Goal: Task Accomplishment & Management: Manage account settings

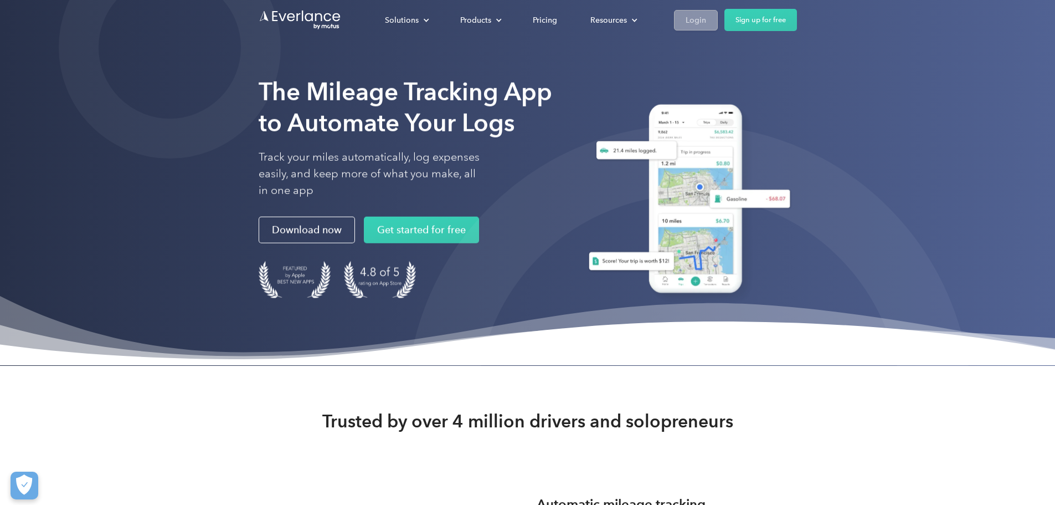
click at [706, 23] on div "Login" at bounding box center [696, 20] width 20 height 14
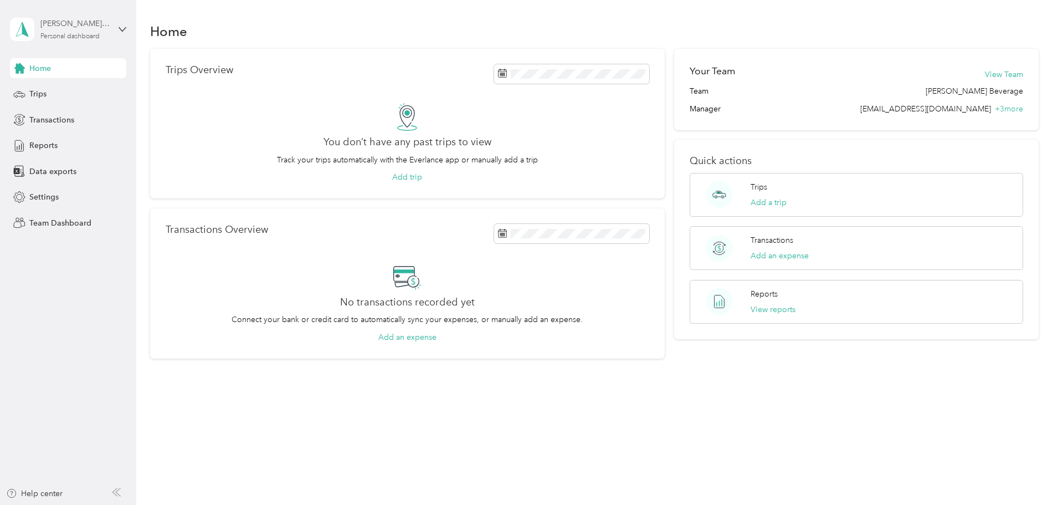
click at [83, 28] on div "[PERSON_NAME][GEOGRAPHIC_DATA]" at bounding box center [74, 24] width 69 height 12
click at [78, 90] on div "Team dashboard" at bounding box center [49, 91] width 59 height 12
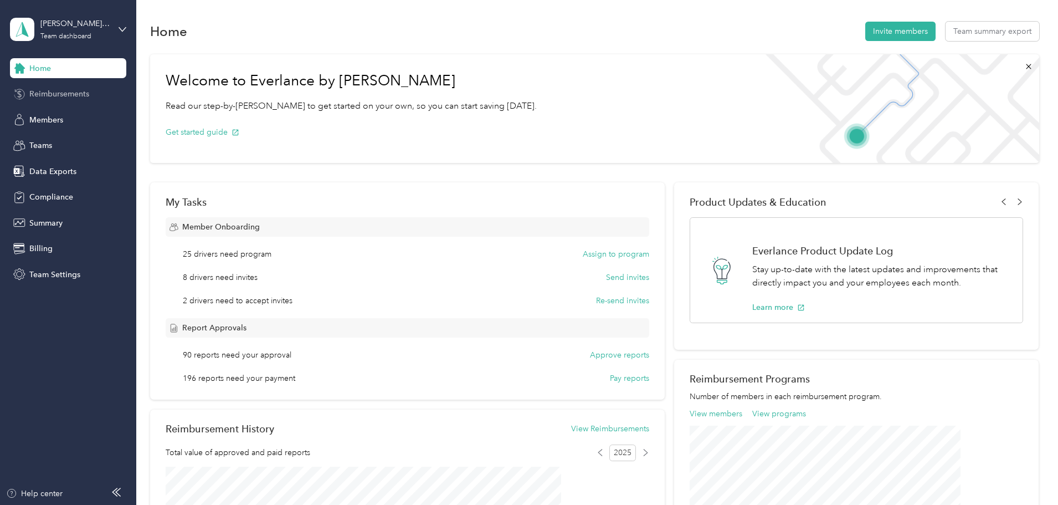
click at [88, 96] on span "Reimbursements" at bounding box center [59, 94] width 60 height 12
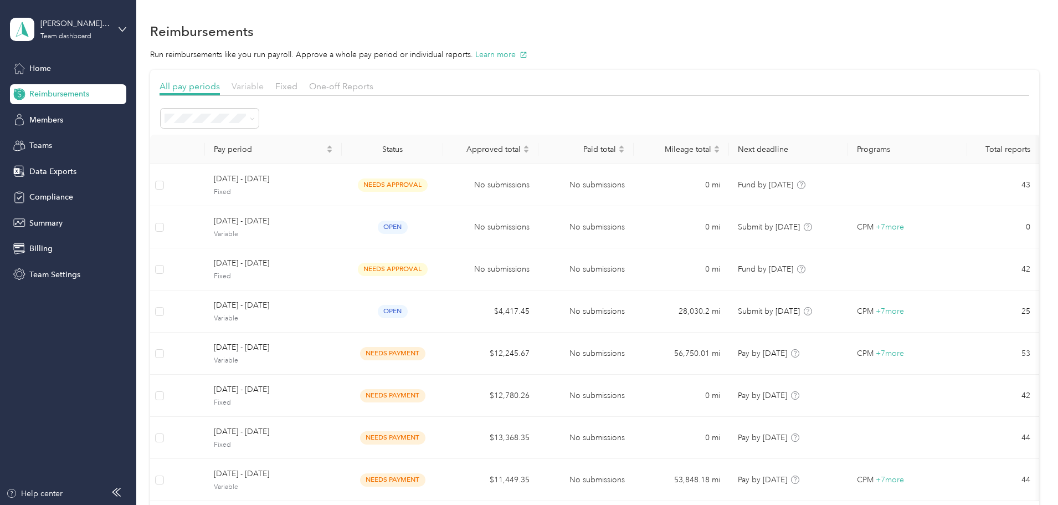
click at [264, 85] on span "Variable" at bounding box center [248, 86] width 32 height 11
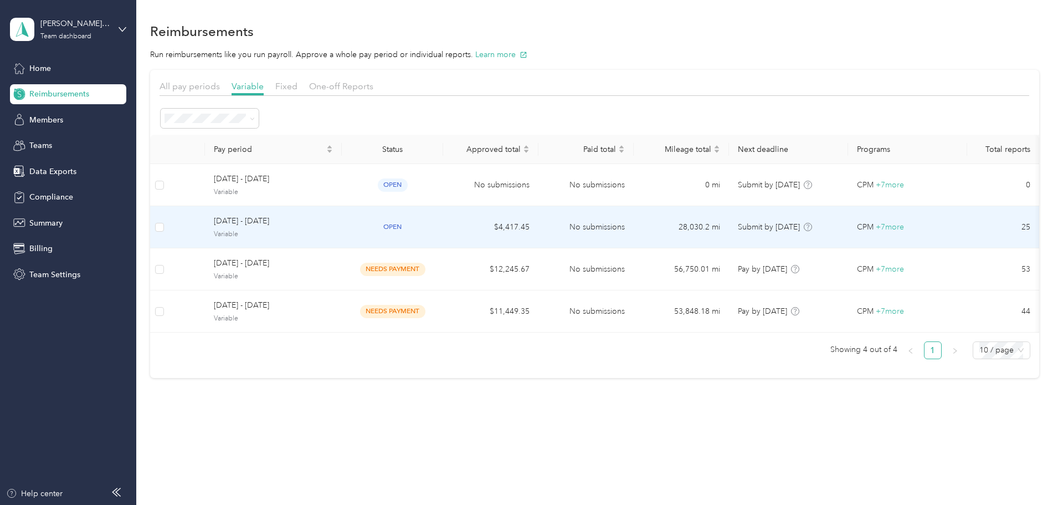
click at [443, 218] on td "open" at bounding box center [392, 227] width 101 height 42
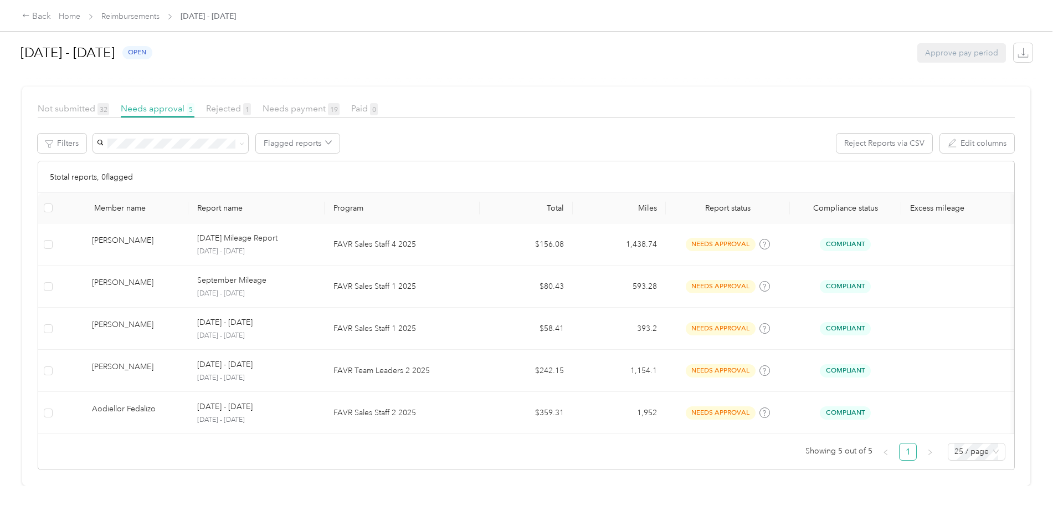
scroll to position [190, 0]
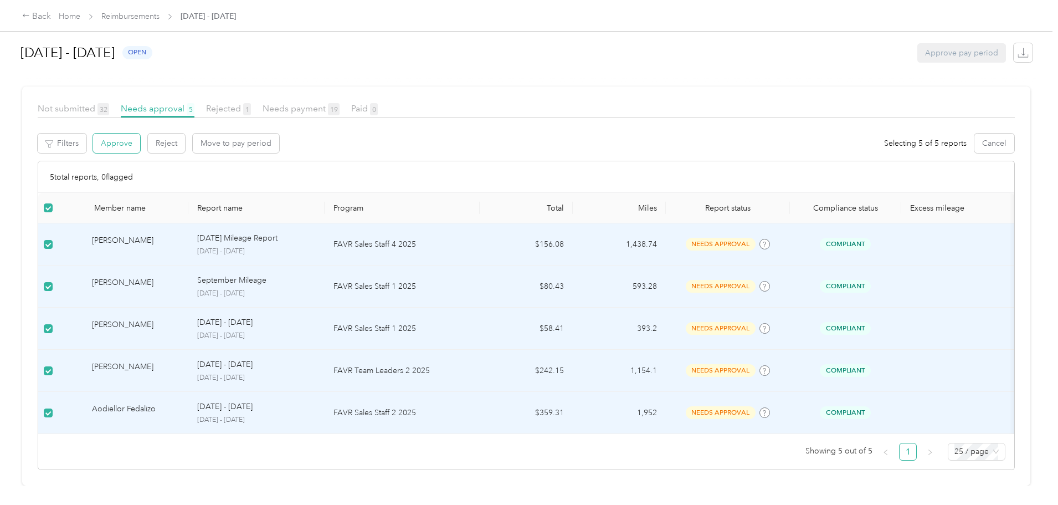
click at [140, 133] on button "Approve" at bounding box center [116, 142] width 47 height 19
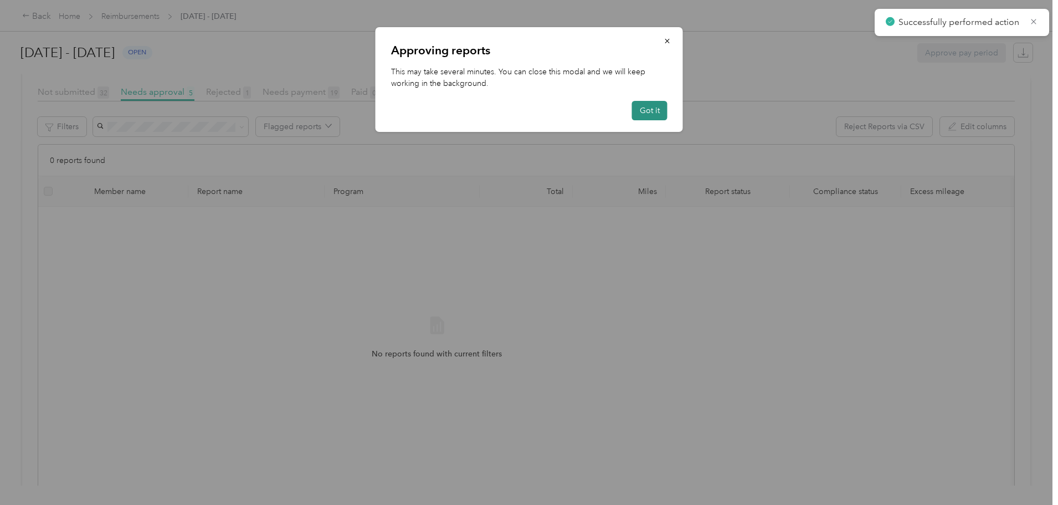
click at [650, 107] on button "Got it" at bounding box center [649, 110] width 35 height 19
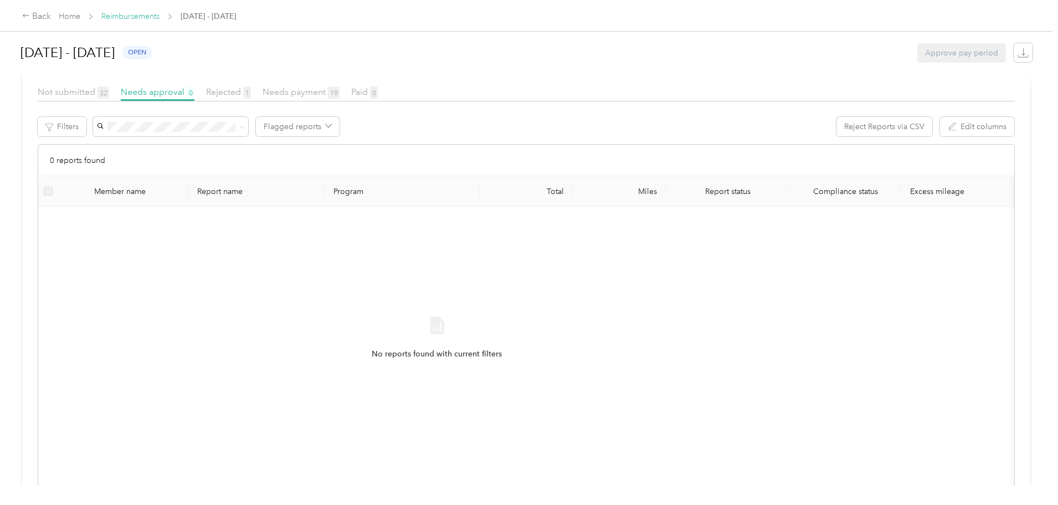
click at [160, 18] on link "Reimbursements" at bounding box center [130, 16] width 58 height 9
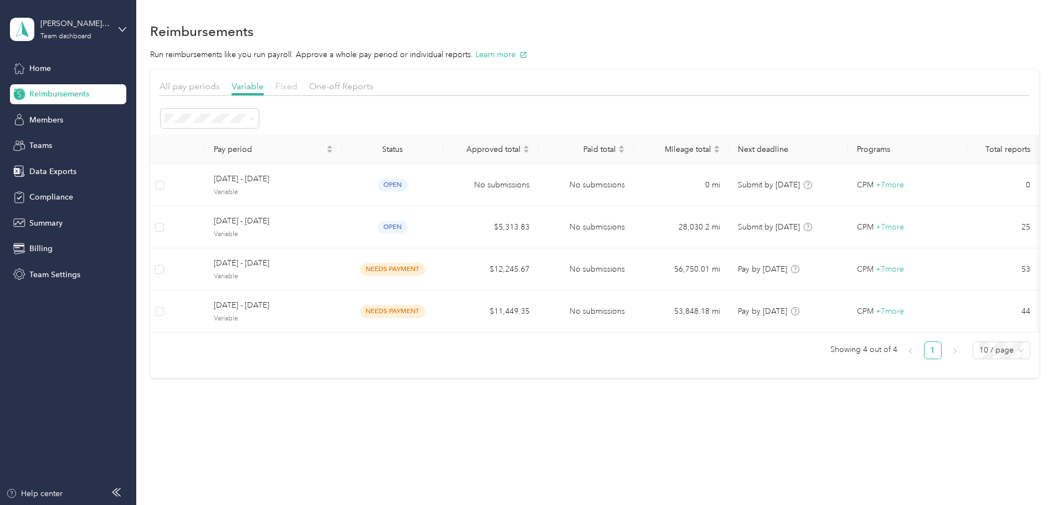
click at [297, 84] on span "Fixed" at bounding box center [286, 86] width 22 height 11
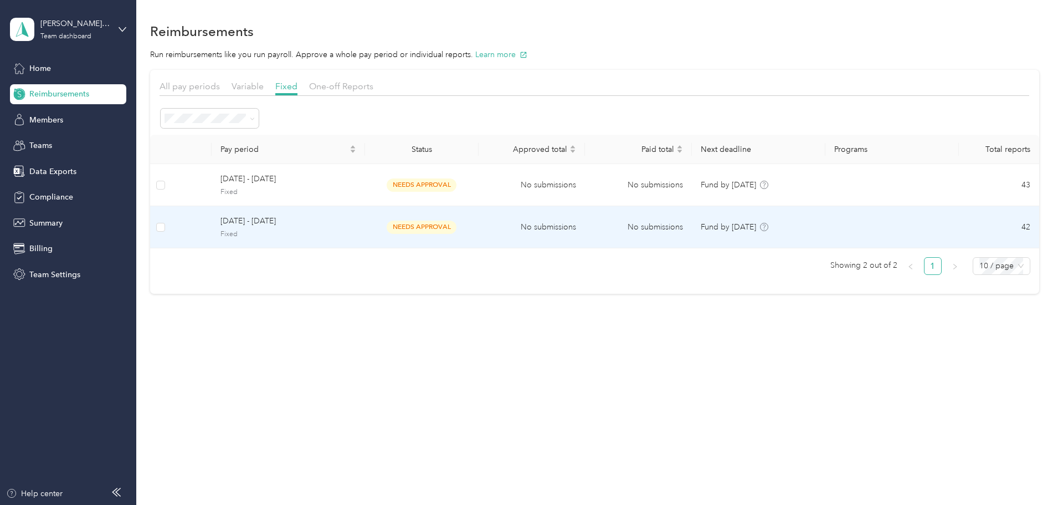
click at [511, 219] on td "No submissions" at bounding box center [532, 227] width 107 height 42
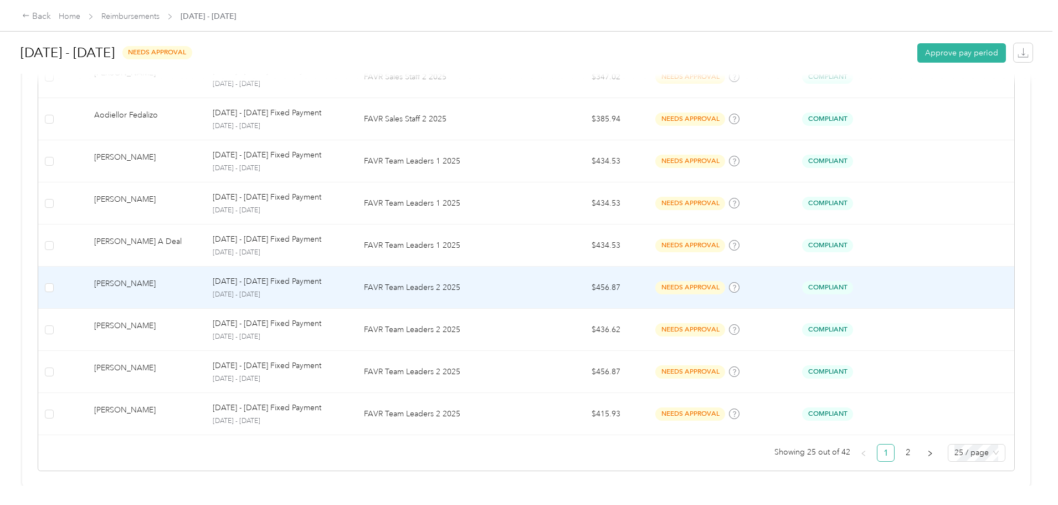
scroll to position [1050, 0]
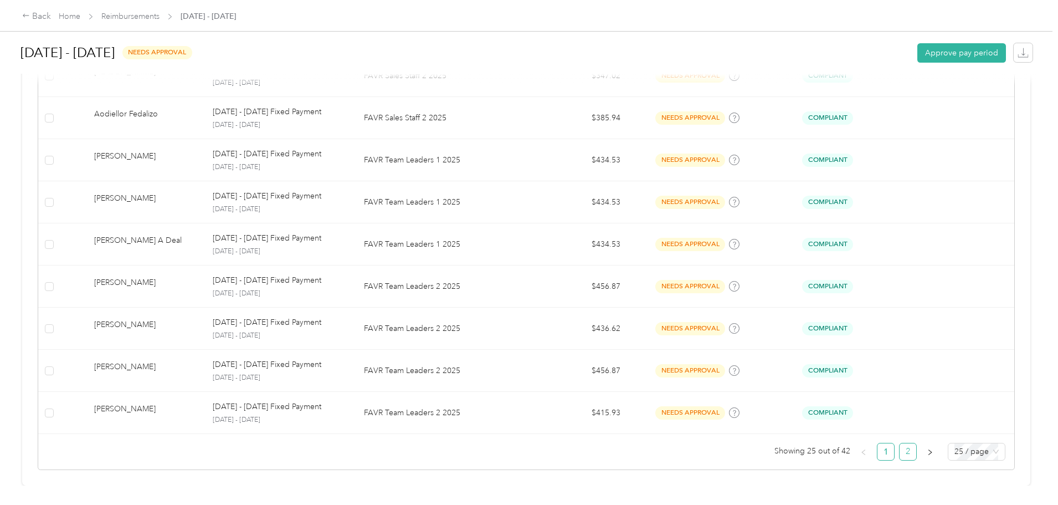
click at [900, 443] on link "2" at bounding box center [908, 451] width 17 height 17
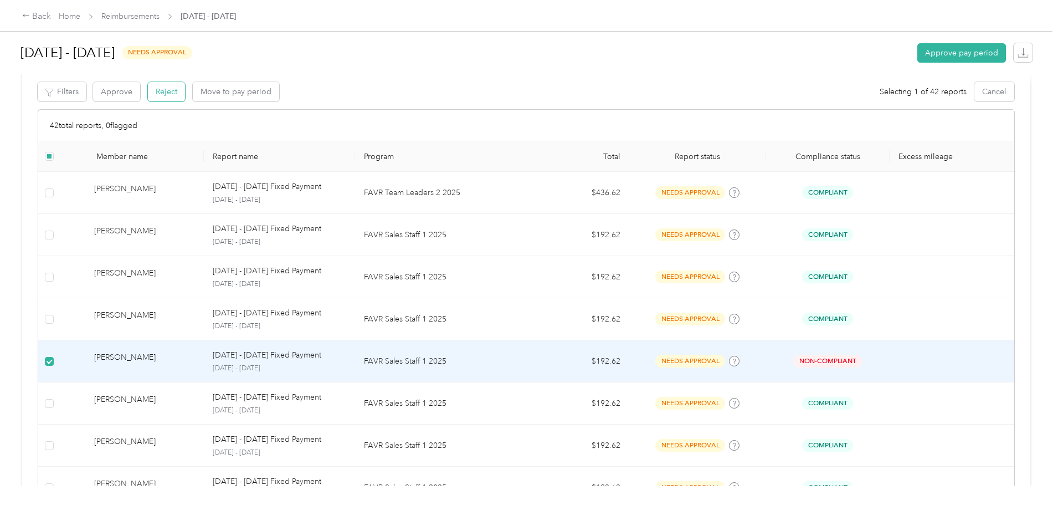
click at [185, 99] on button "Reject" at bounding box center [166, 91] width 37 height 19
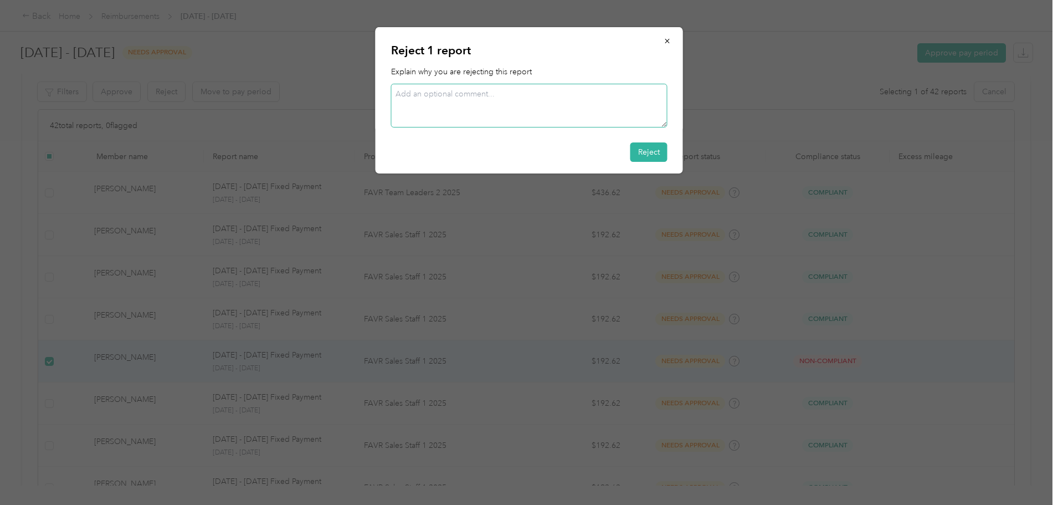
click at [454, 95] on textarea at bounding box center [529, 106] width 276 height 44
type textarea "No longer employed"
click at [646, 152] on button "Reject" at bounding box center [648, 151] width 37 height 19
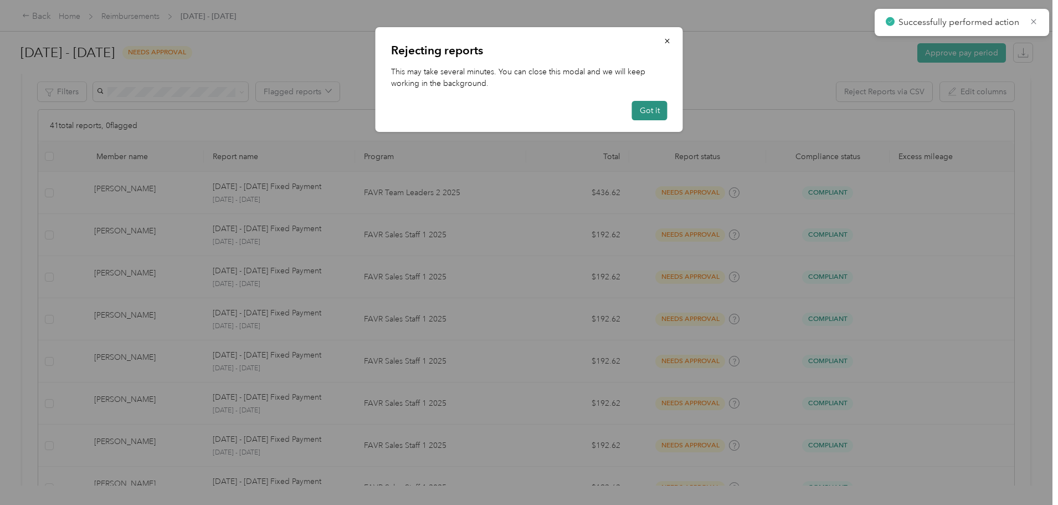
click at [652, 109] on button "Got it" at bounding box center [649, 110] width 35 height 19
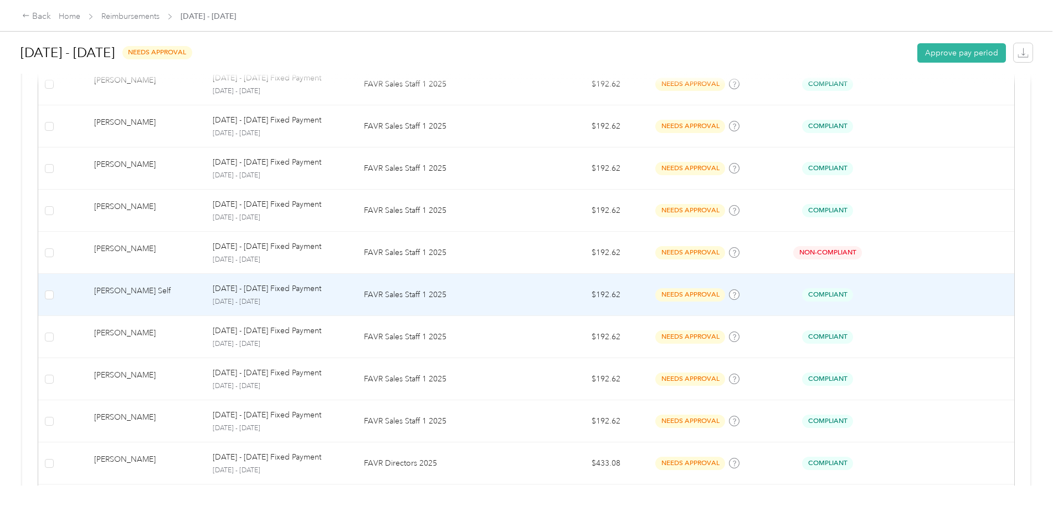
scroll to position [665, 0]
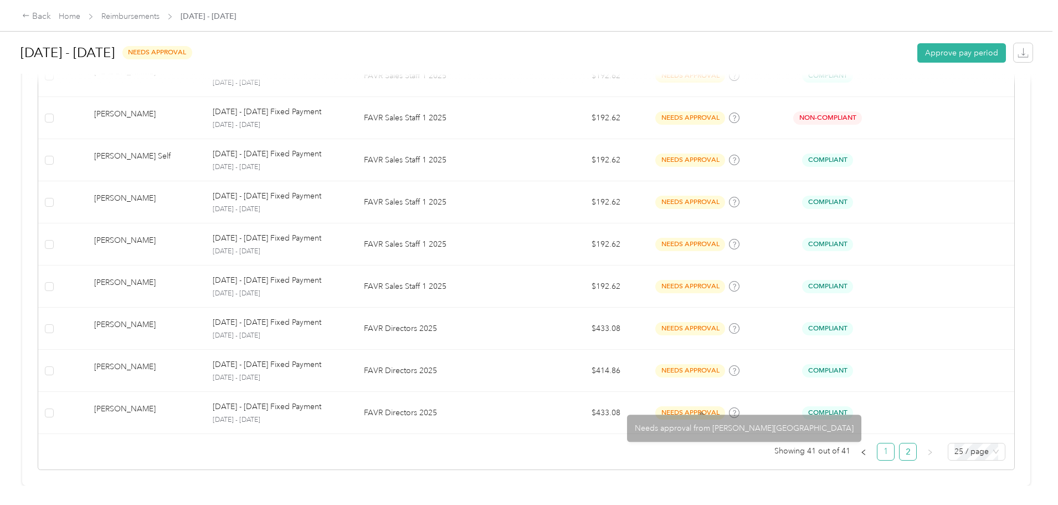
click at [877, 451] on link "1" at bounding box center [885, 451] width 17 height 17
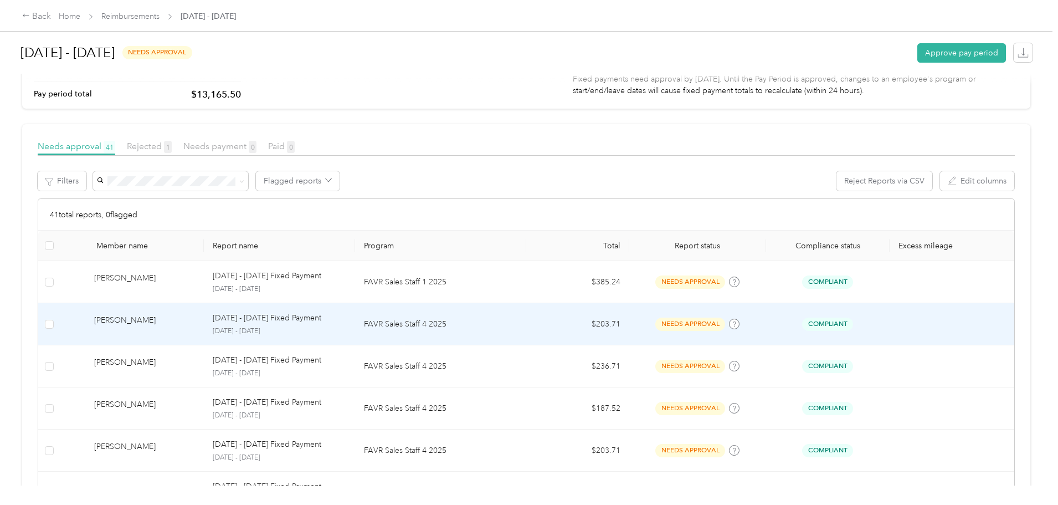
scroll to position [222, 0]
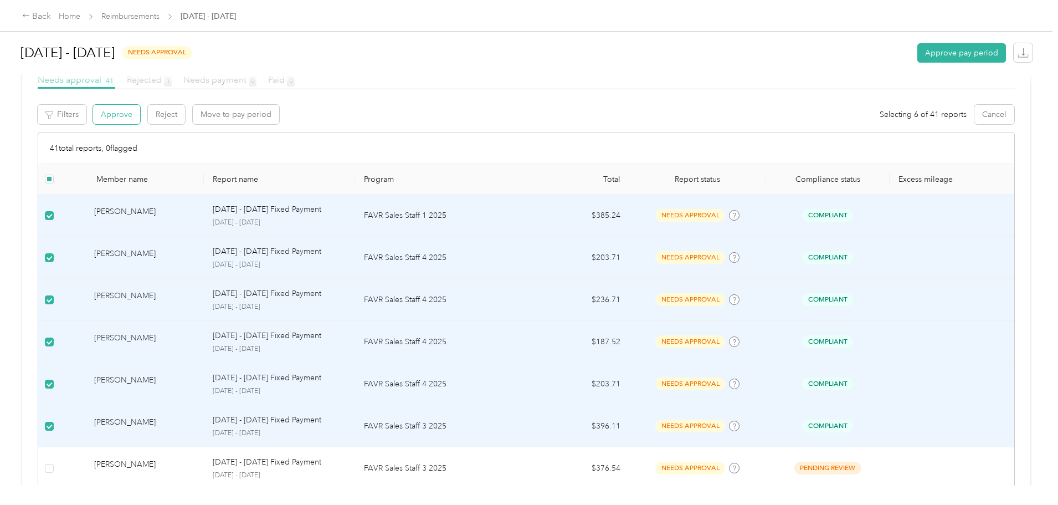
click at [140, 122] on button "Approve" at bounding box center [116, 114] width 47 height 19
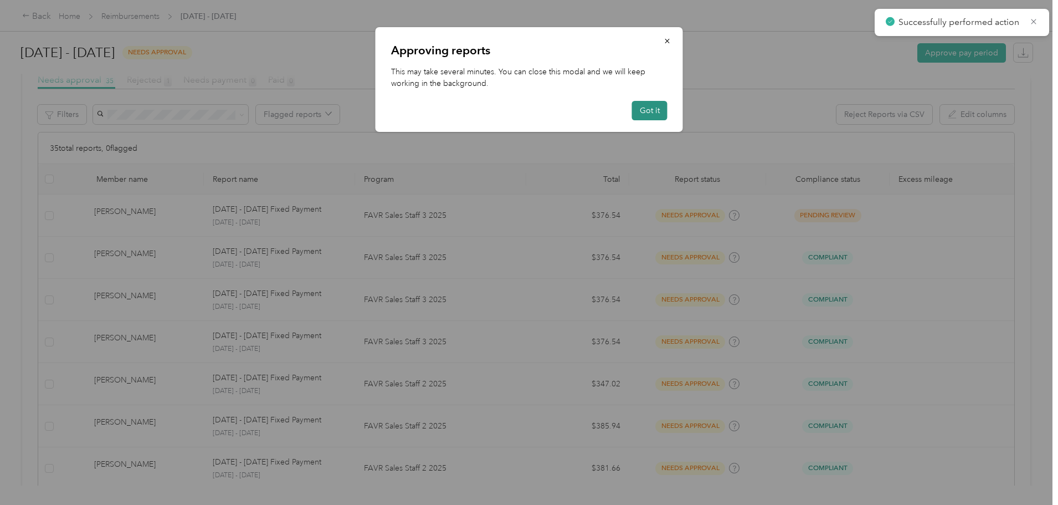
click at [642, 110] on button "Got it" at bounding box center [649, 110] width 35 height 19
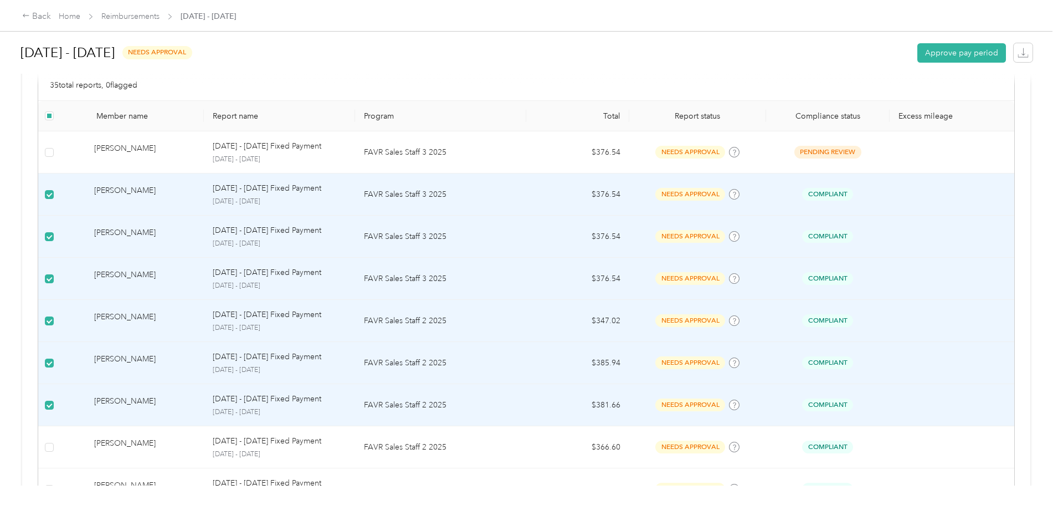
scroll to position [166, 0]
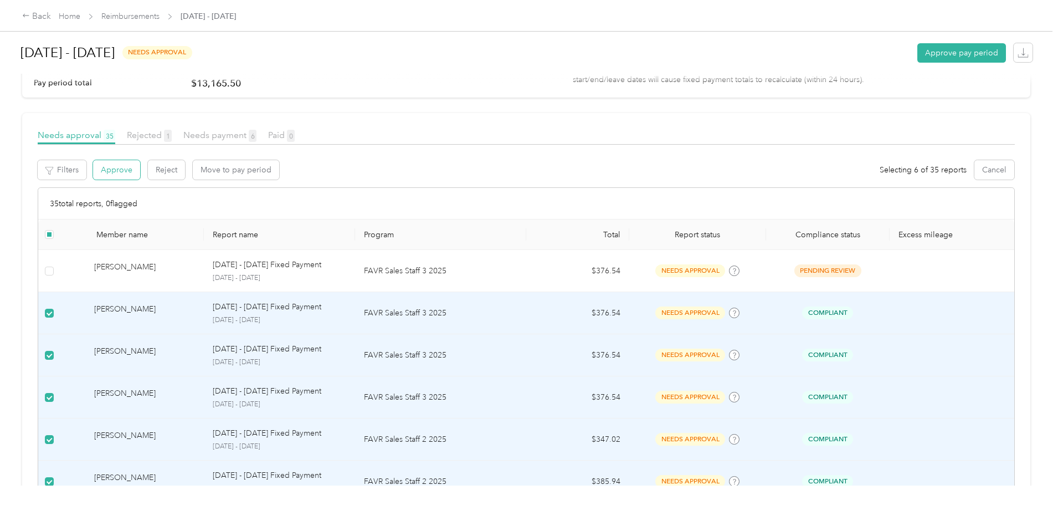
click at [140, 175] on button "Approve" at bounding box center [116, 169] width 47 height 19
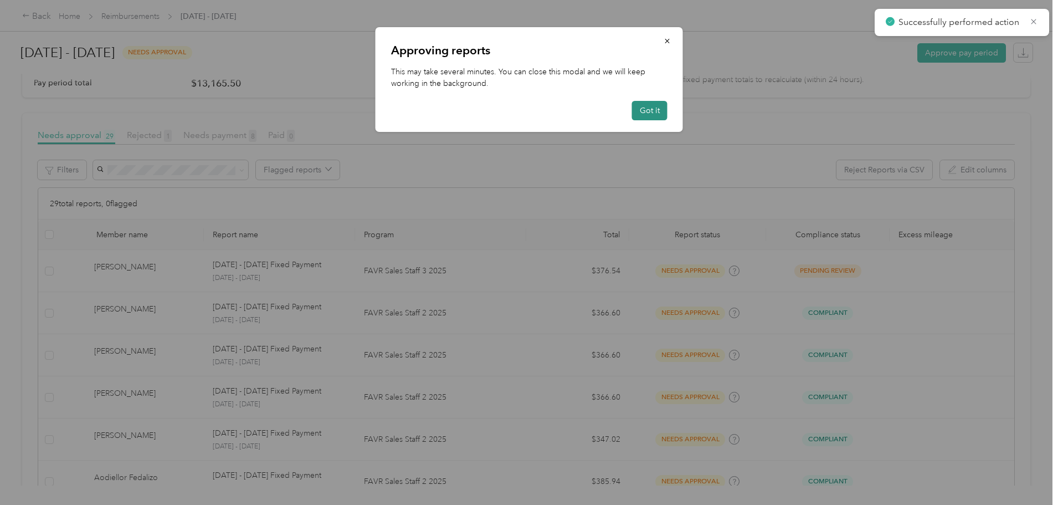
click at [651, 111] on button "Got it" at bounding box center [649, 110] width 35 height 19
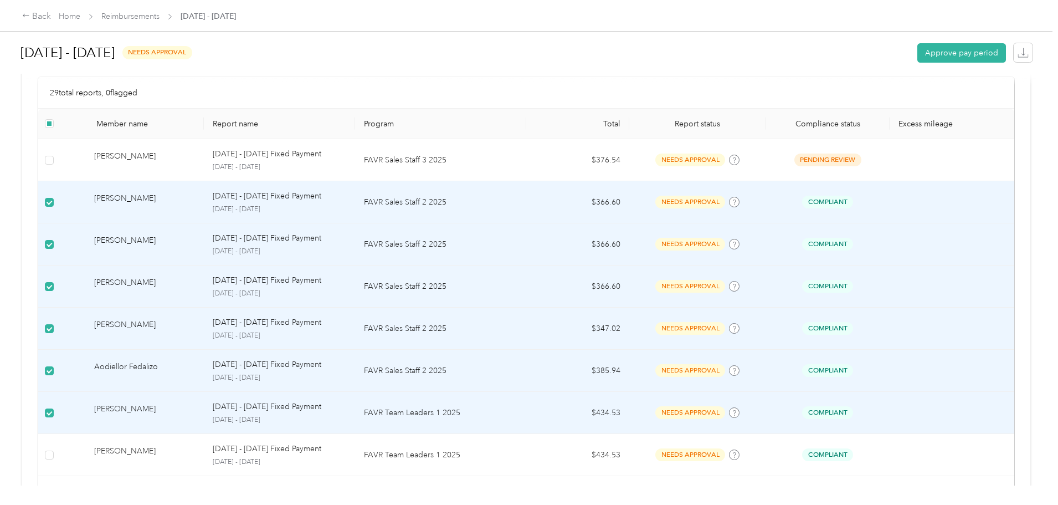
scroll to position [332, 0]
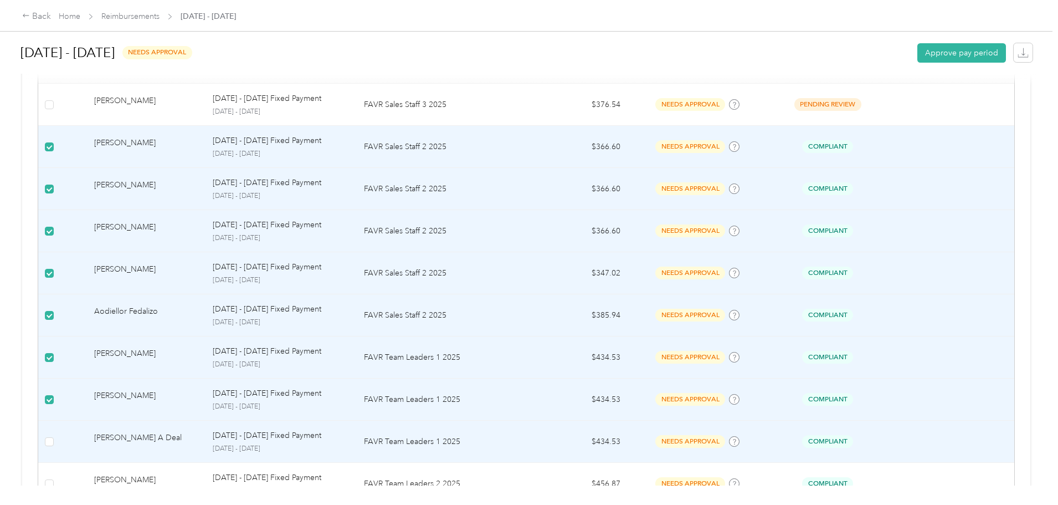
click at [60, 454] on td at bounding box center [49, 441] width 22 height 42
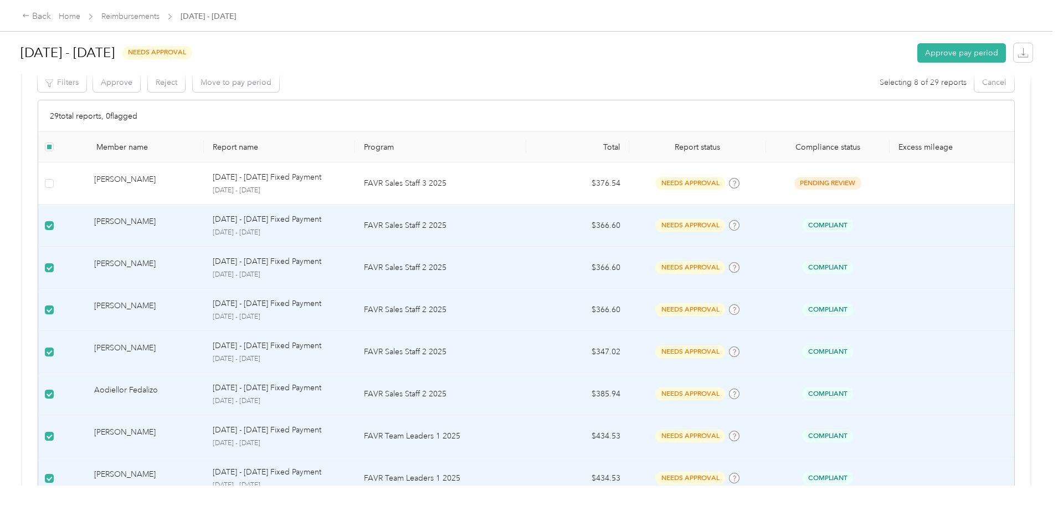
scroll to position [111, 0]
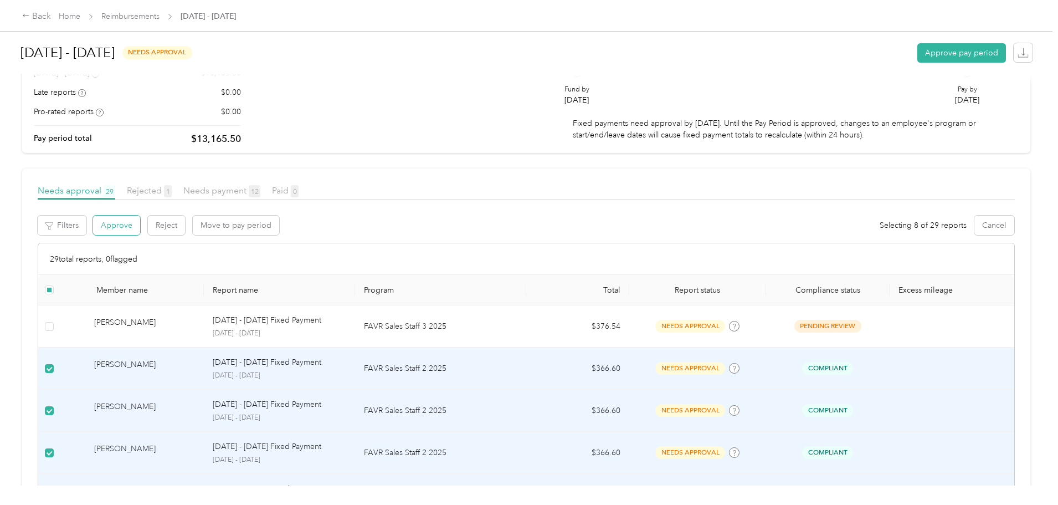
click at [140, 235] on button "Approve" at bounding box center [116, 224] width 47 height 19
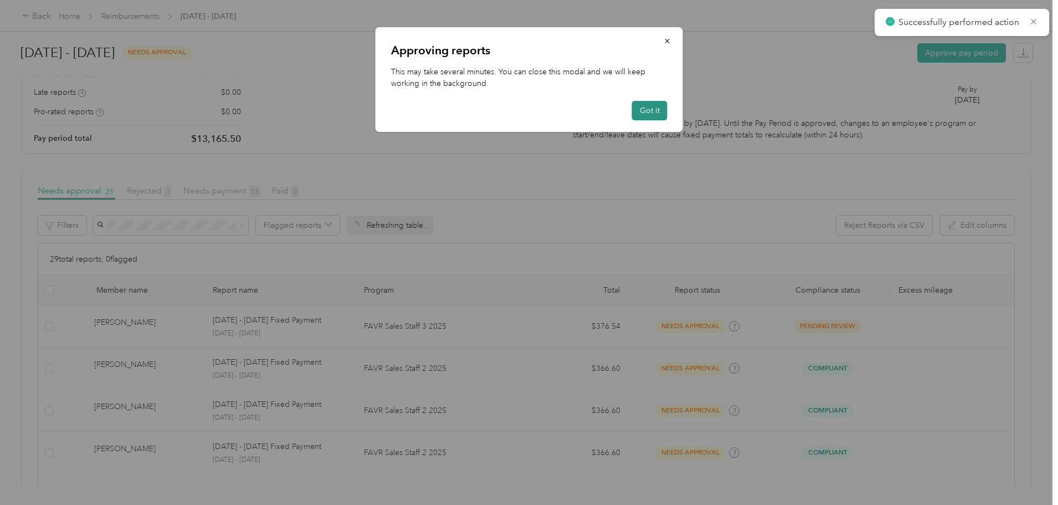
click at [639, 107] on button "Got it" at bounding box center [649, 110] width 35 height 19
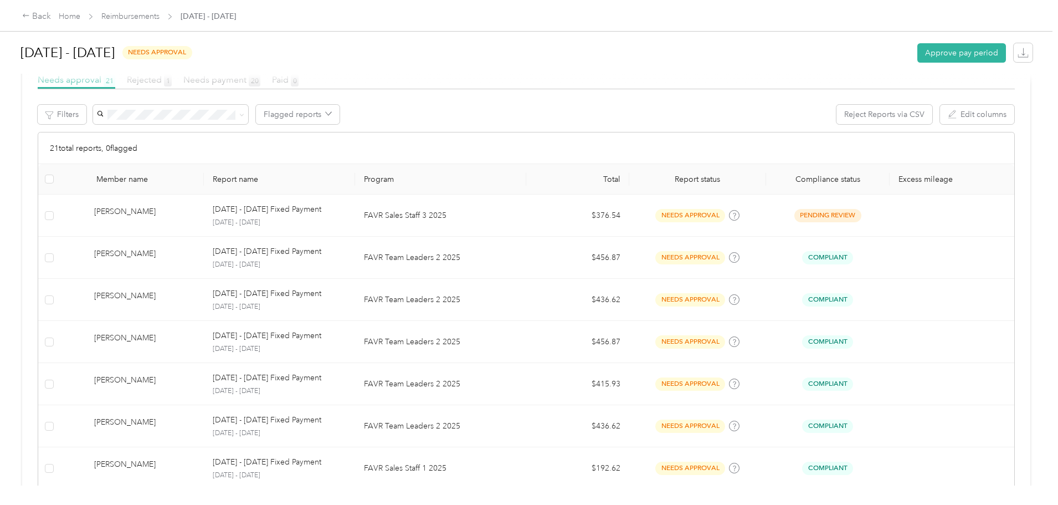
scroll to position [277, 0]
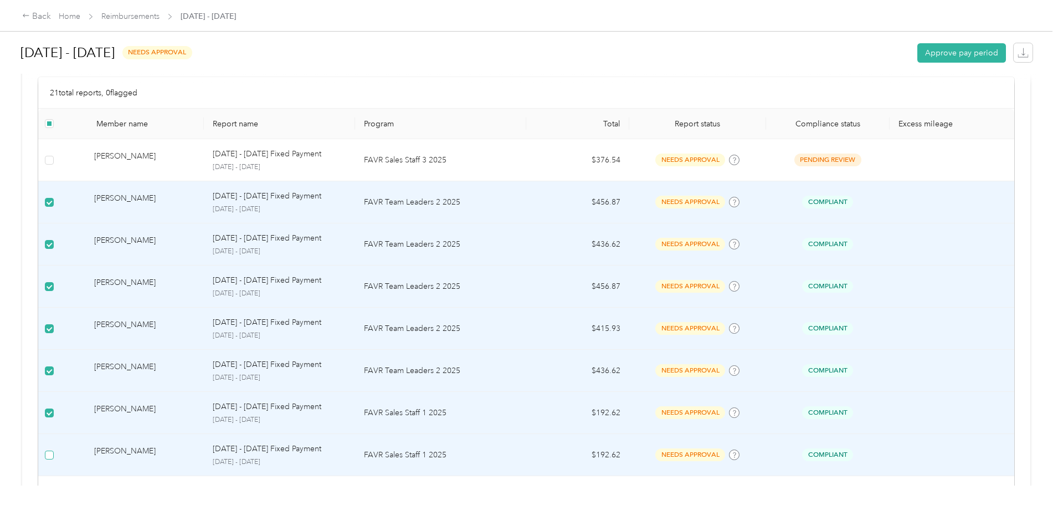
click at [54, 456] on label at bounding box center [49, 455] width 9 height 12
click at [60, 459] on td at bounding box center [49, 455] width 22 height 42
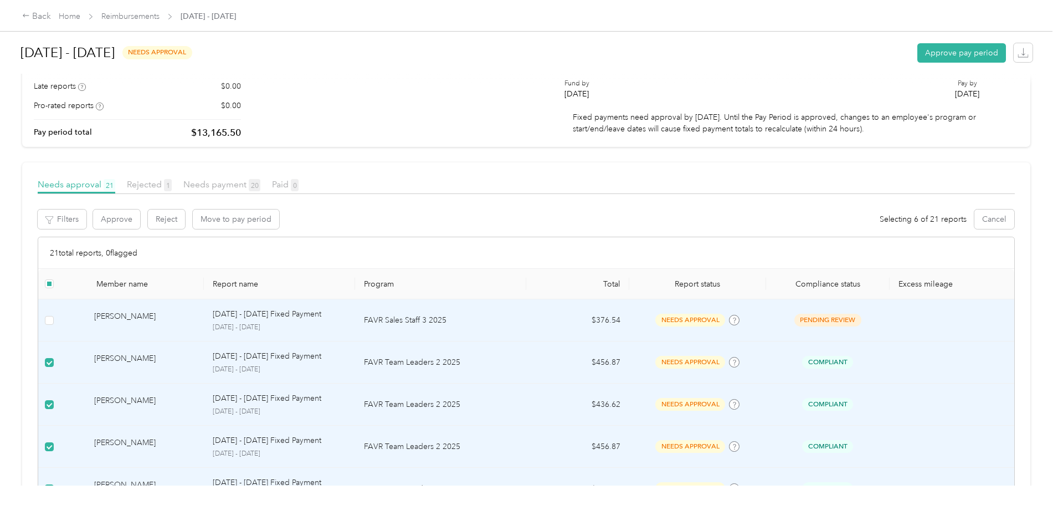
scroll to position [111, 0]
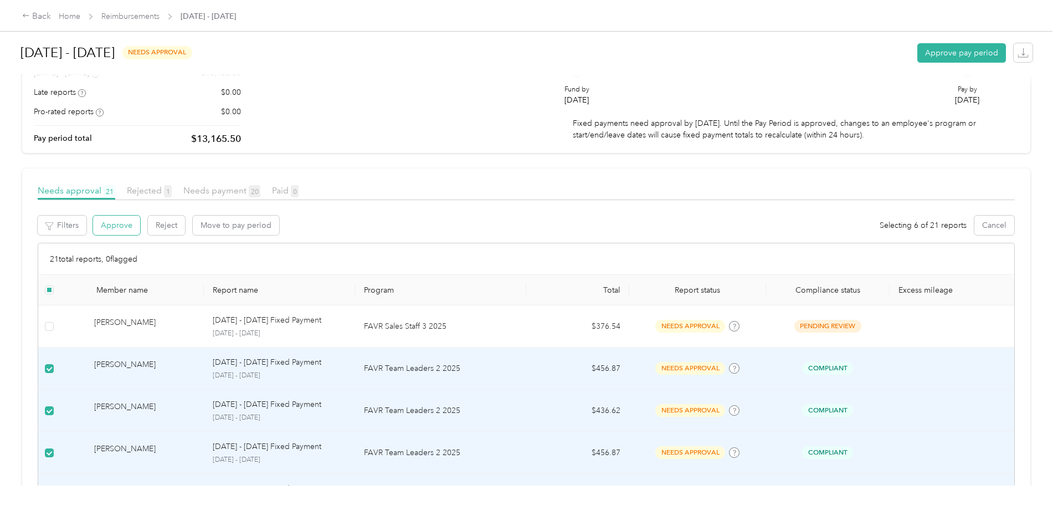
click at [140, 235] on button "Approve" at bounding box center [116, 224] width 47 height 19
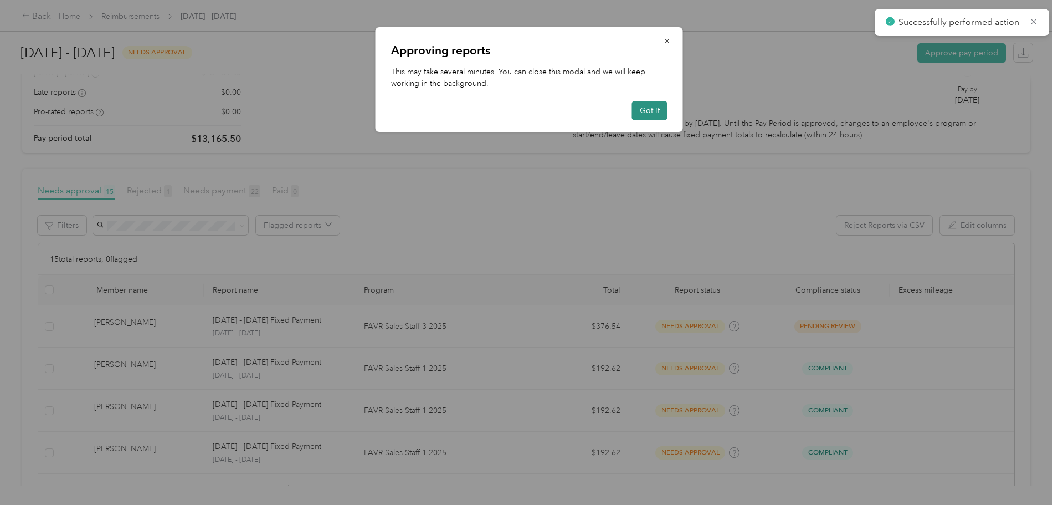
click at [659, 115] on button "Got it" at bounding box center [649, 110] width 35 height 19
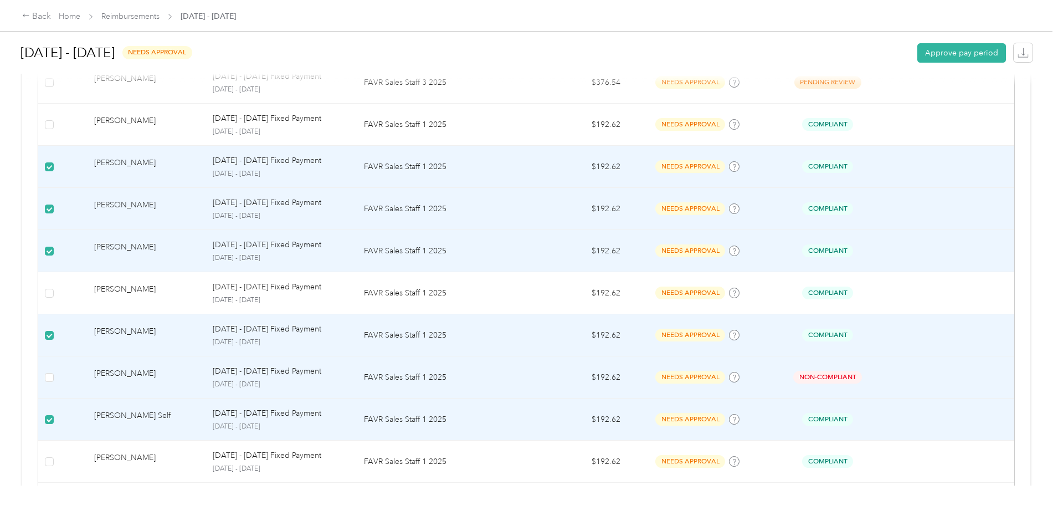
scroll to position [222, 0]
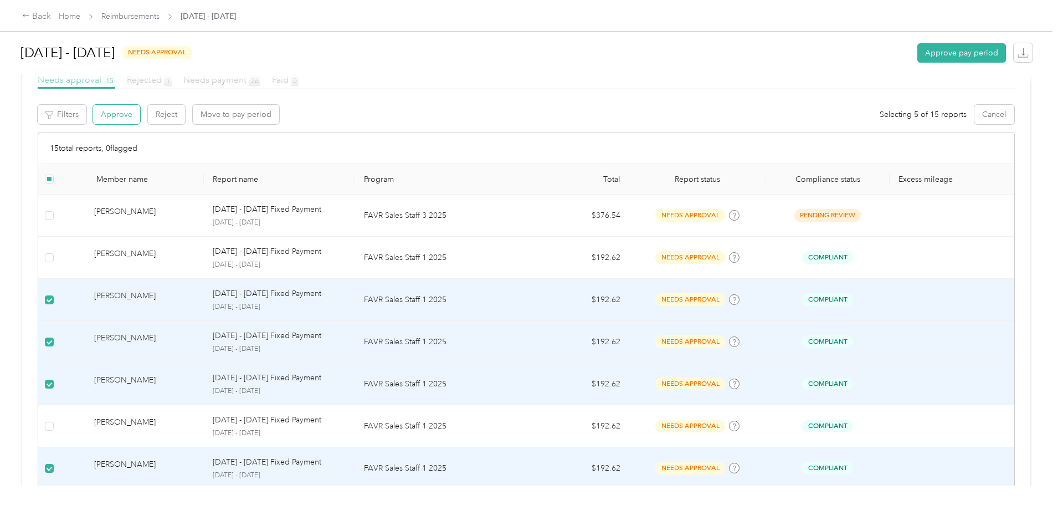
click at [140, 122] on button "Approve" at bounding box center [116, 114] width 47 height 19
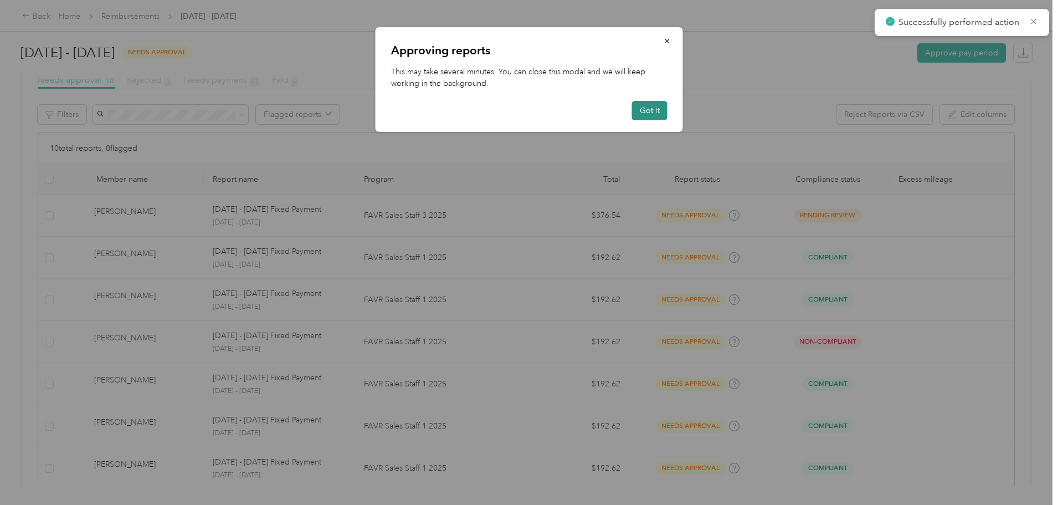
click at [650, 108] on button "Got it" at bounding box center [649, 110] width 35 height 19
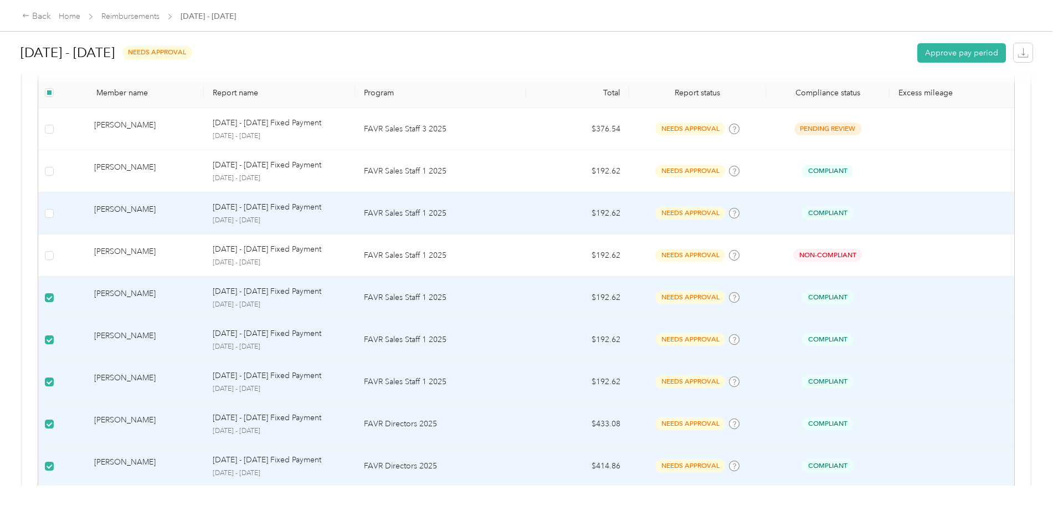
scroll to position [142, 0]
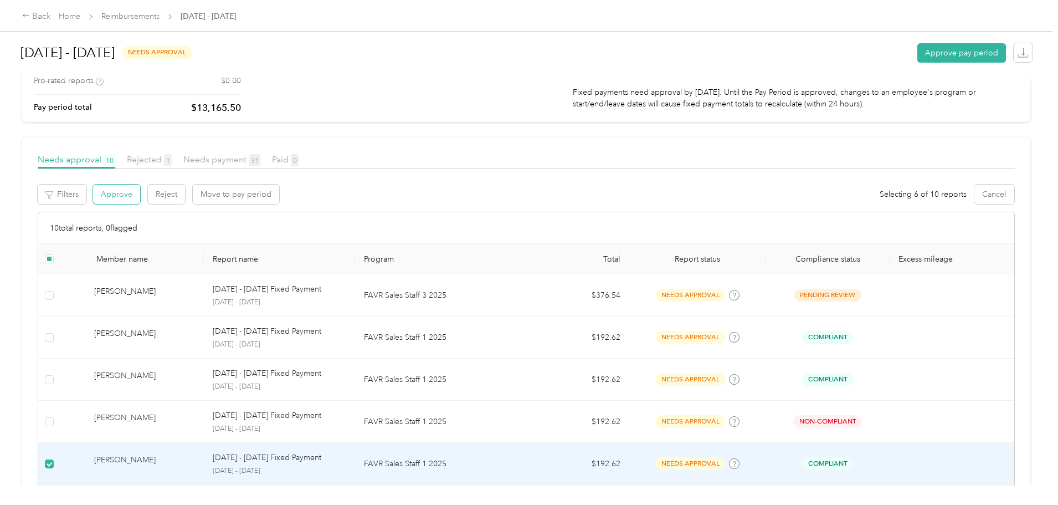
click at [140, 203] on button "Approve" at bounding box center [116, 193] width 47 height 19
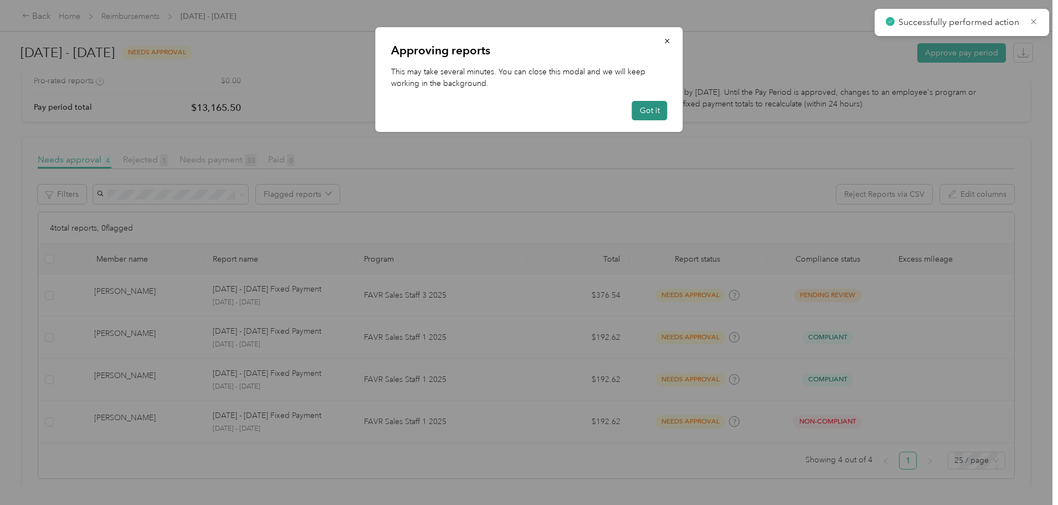
click at [643, 107] on button "Got it" at bounding box center [649, 110] width 35 height 19
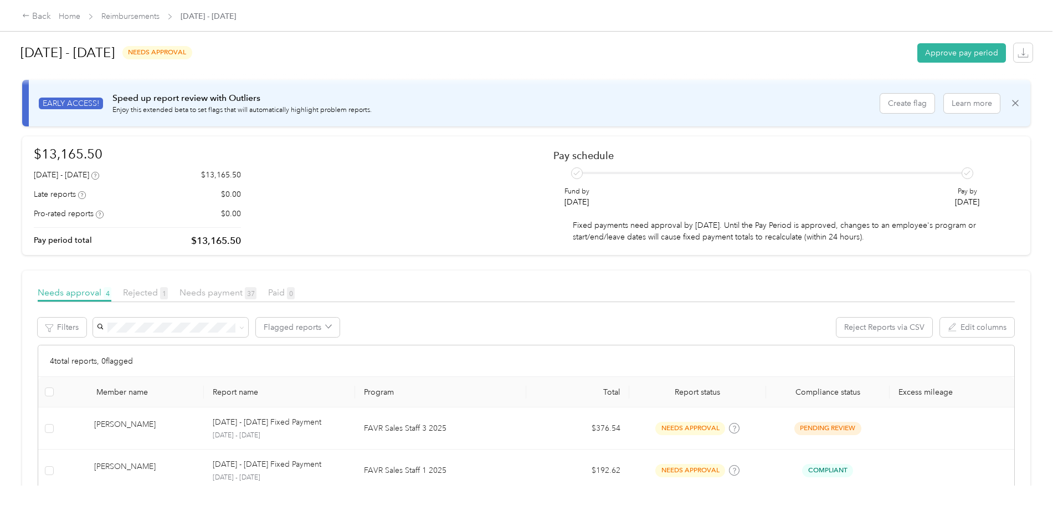
scroll to position [0, 0]
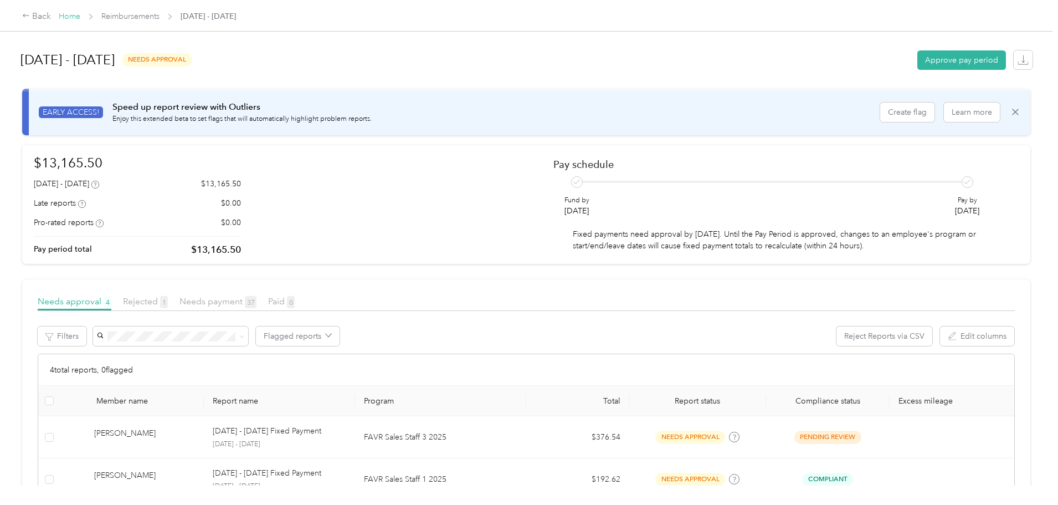
click at [80, 14] on link "Home" at bounding box center [70, 16] width 22 height 9
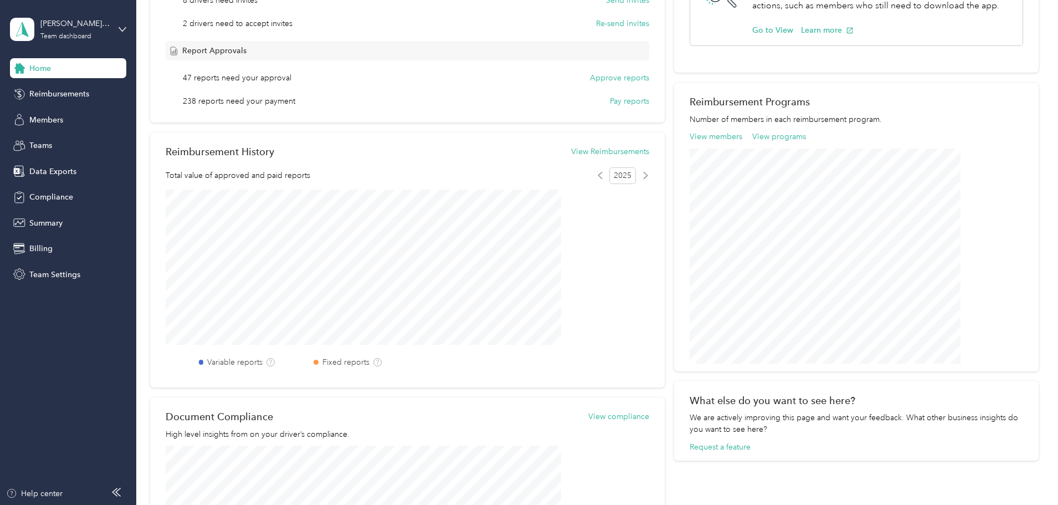
scroll to position [55, 0]
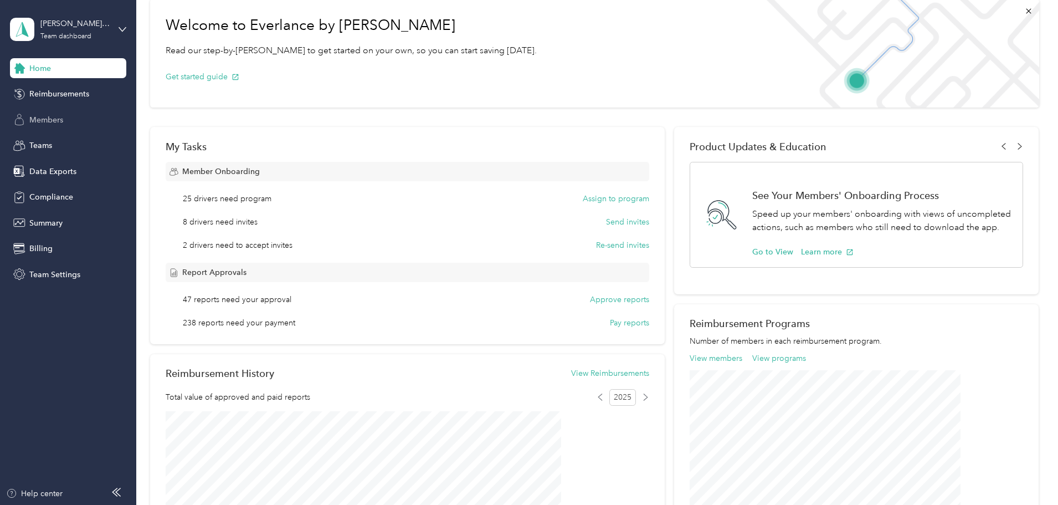
click at [78, 117] on div "Members" at bounding box center [68, 120] width 116 height 20
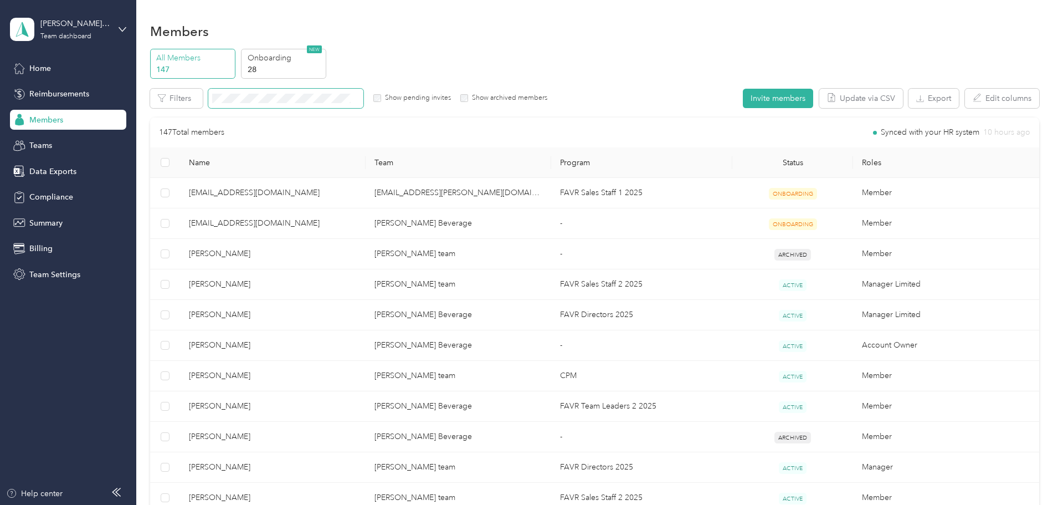
click at [363, 104] on span at bounding box center [285, 98] width 155 height 19
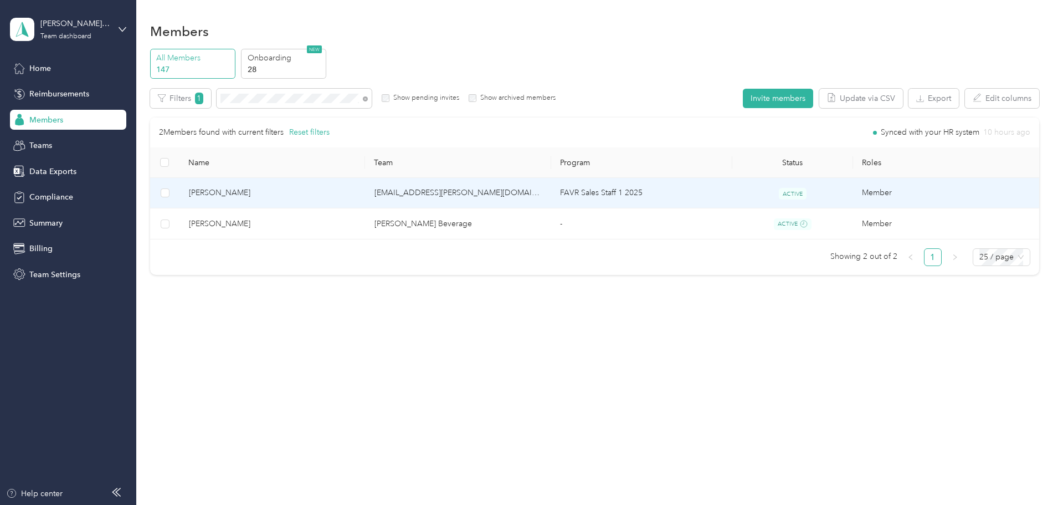
click at [357, 191] on span "[PERSON_NAME]" at bounding box center [273, 193] width 168 height 12
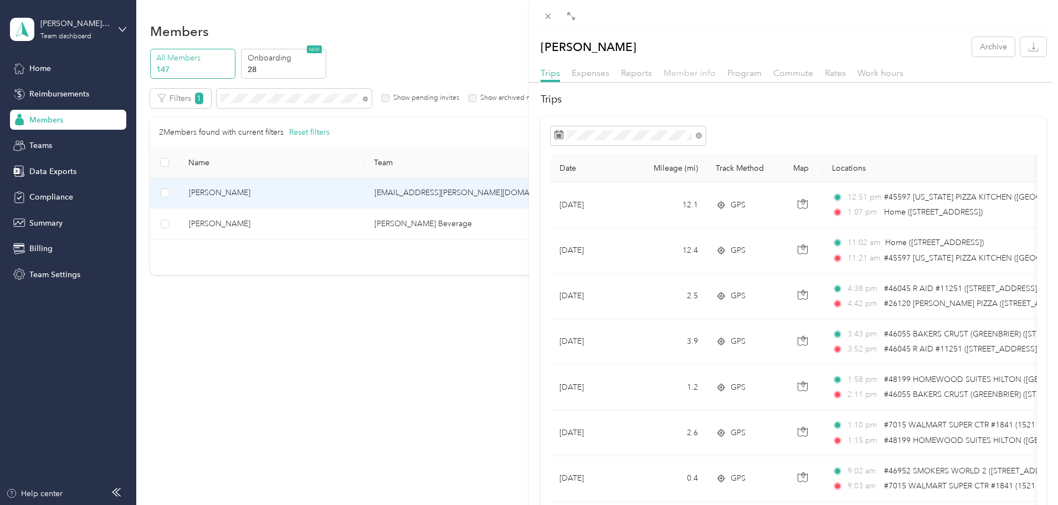
click at [695, 73] on span "Member info" at bounding box center [690, 73] width 52 height 11
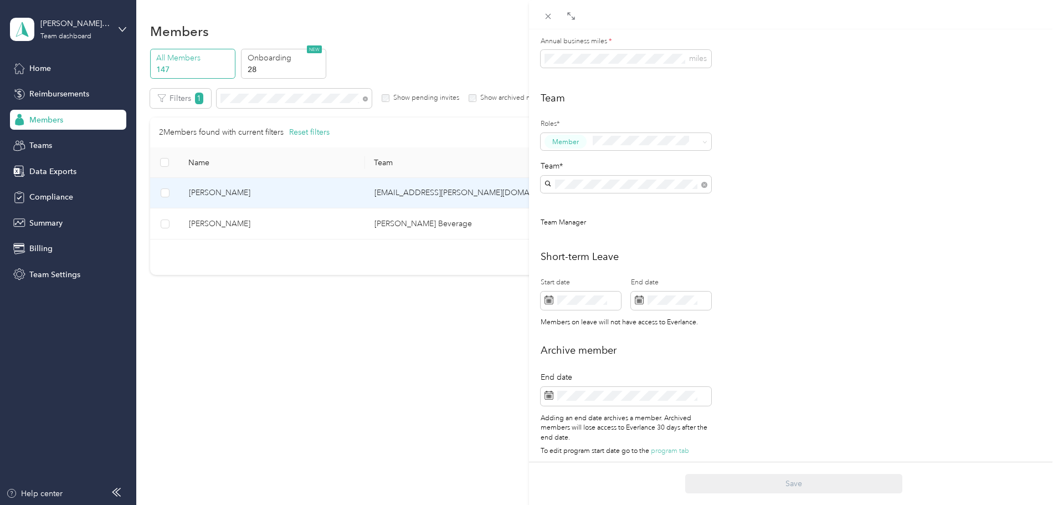
scroll to position [260, 0]
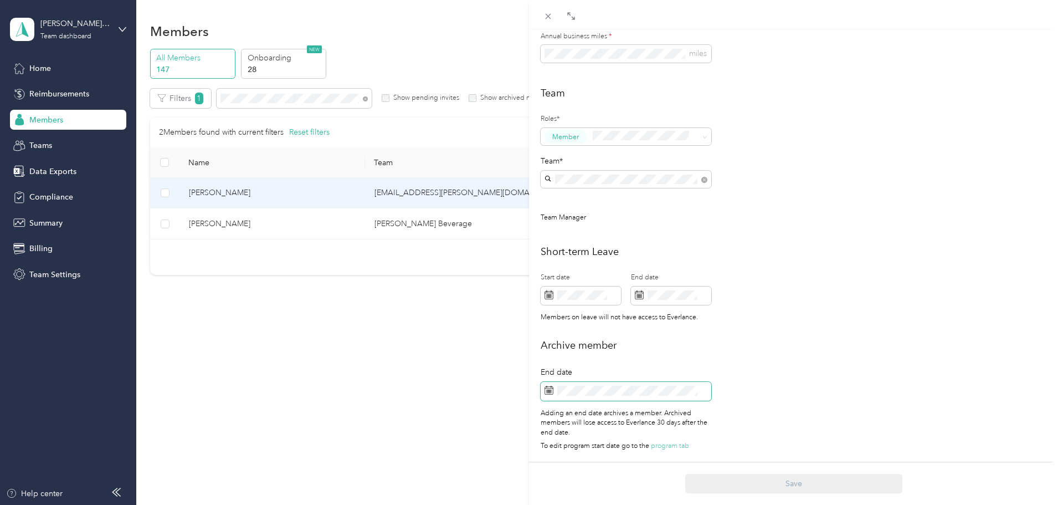
click at [548, 386] on icon at bounding box center [548, 390] width 9 height 9
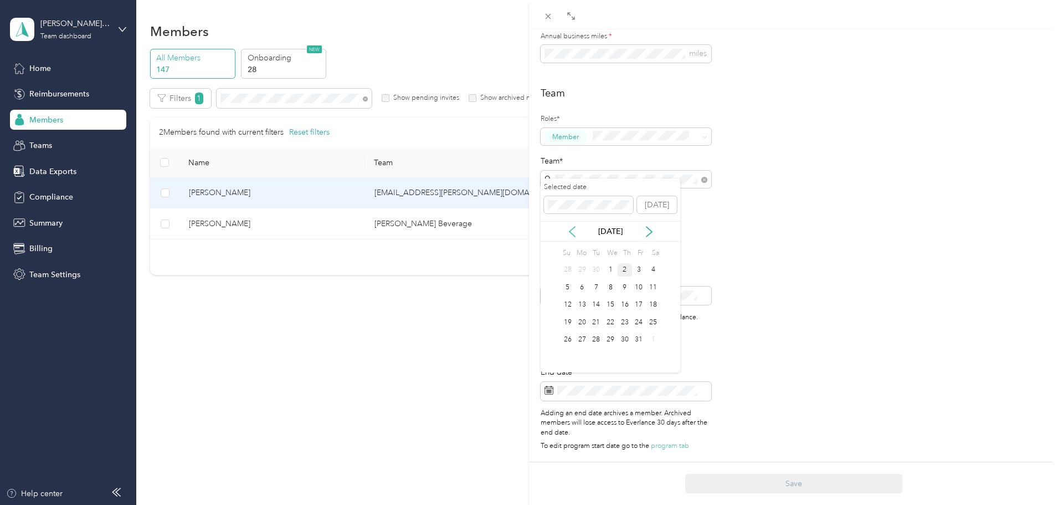
click at [574, 236] on icon at bounding box center [572, 232] width 6 height 10
click at [641, 286] on div "12" at bounding box center [639, 287] width 14 height 14
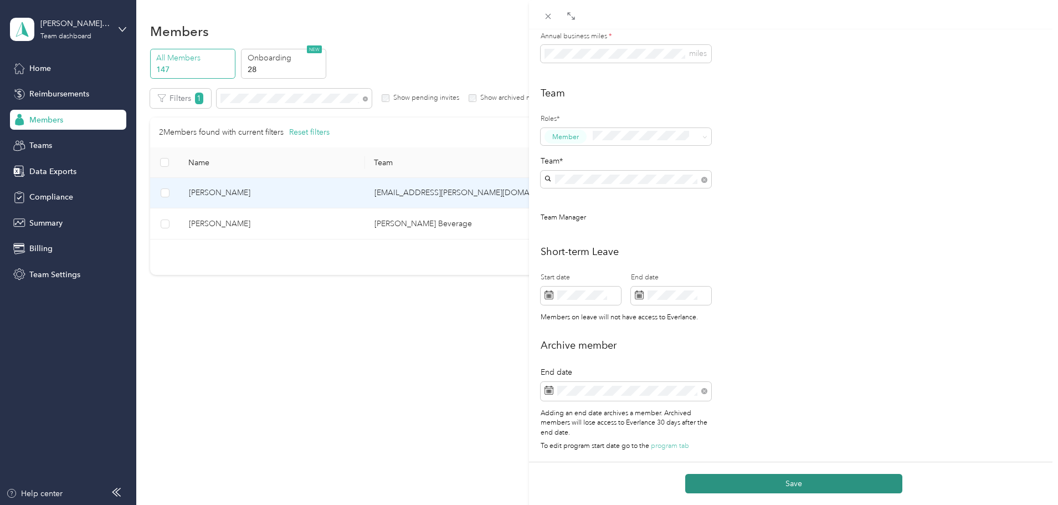
click at [748, 475] on button "Save" at bounding box center [793, 483] width 217 height 19
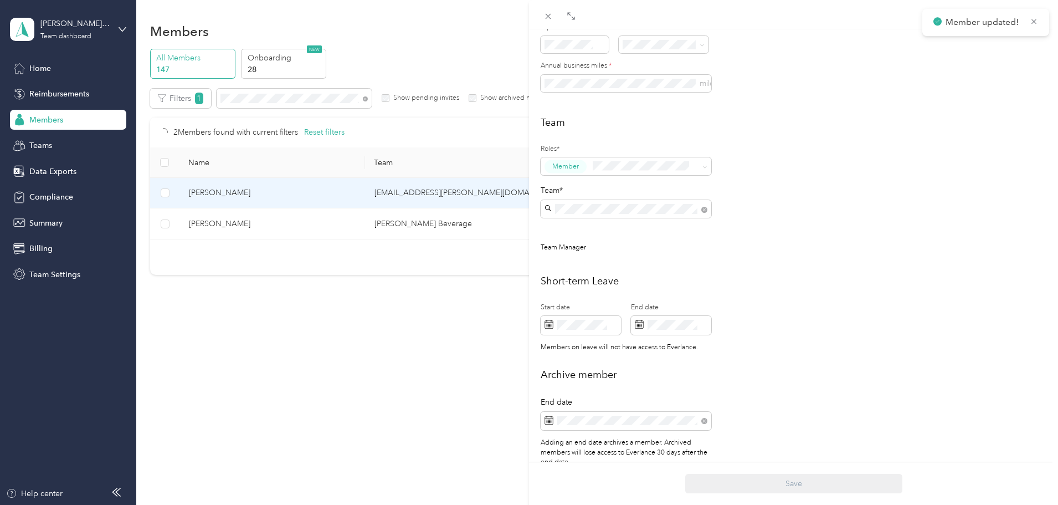
scroll to position [298, 0]
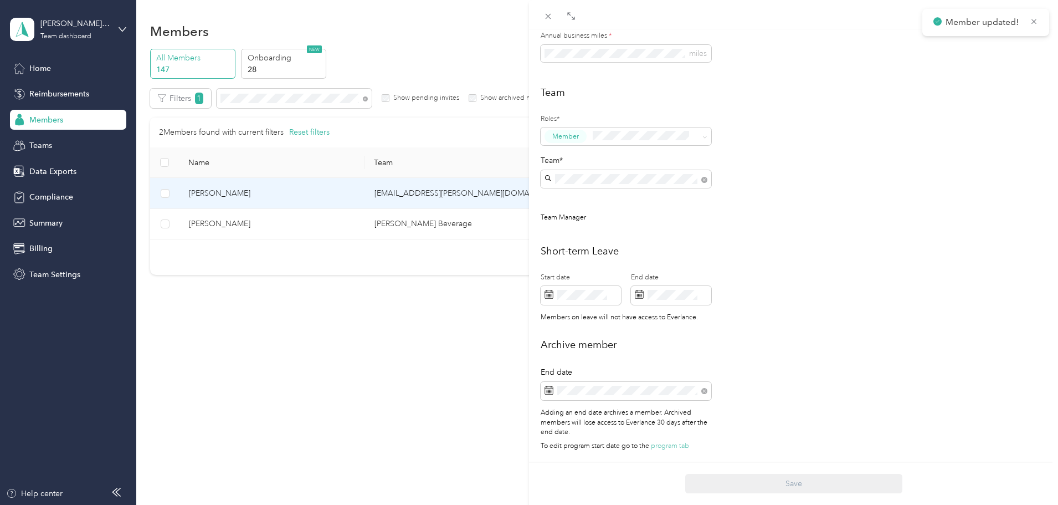
click at [363, 327] on div "This member was archived on [DATE] . They will lose access to Everlance [DATE] …" at bounding box center [529, 252] width 1058 height 505
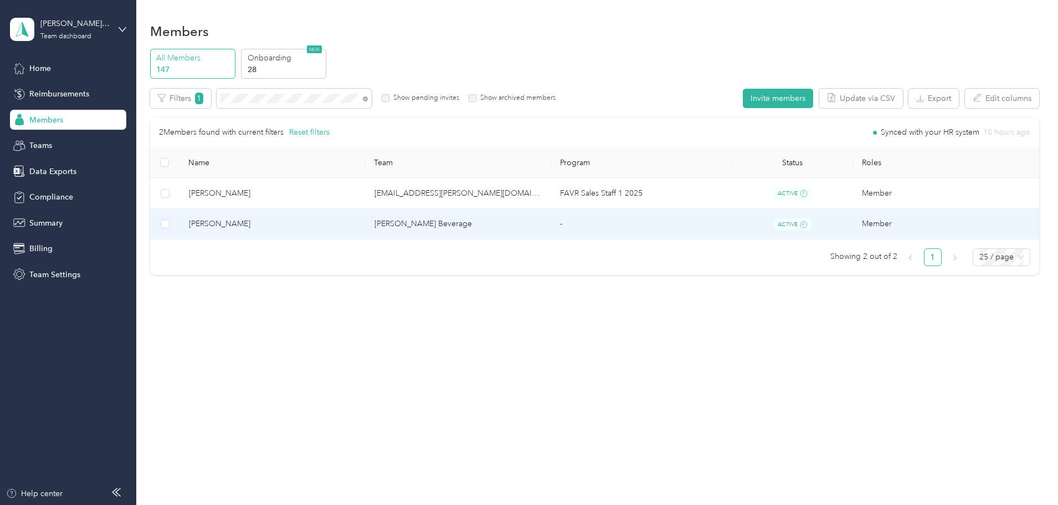
click at [286, 225] on span "[PERSON_NAME]" at bounding box center [273, 224] width 168 height 12
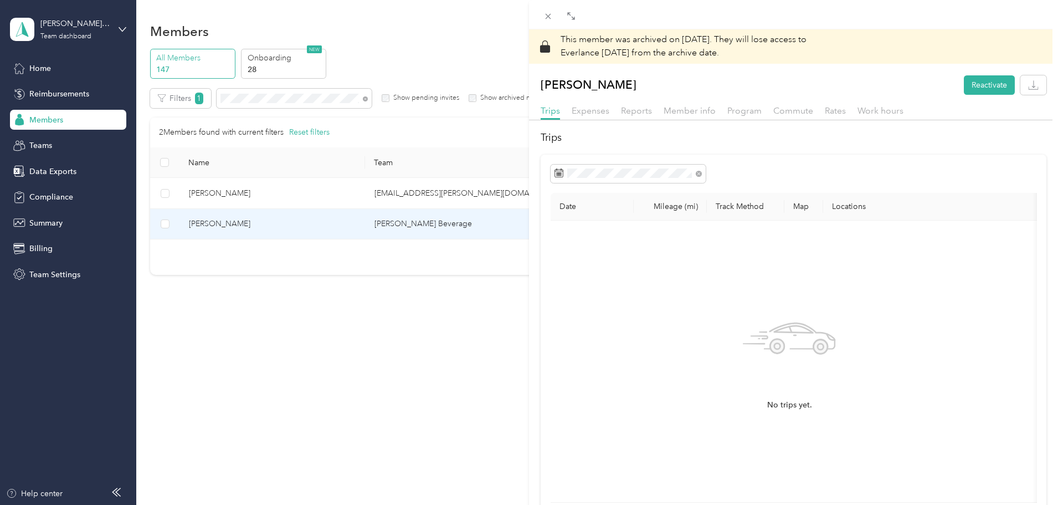
click at [442, 328] on div "This member was archived on [DATE] . They will lose access to Everlance [DATE] …" at bounding box center [529, 252] width 1058 height 505
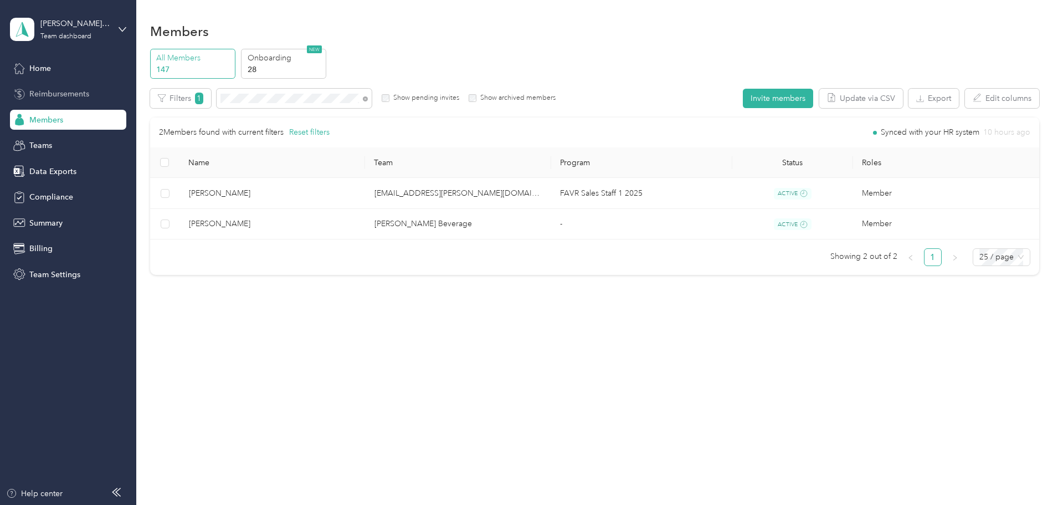
click at [65, 94] on span "Reimbursements" at bounding box center [59, 94] width 60 height 12
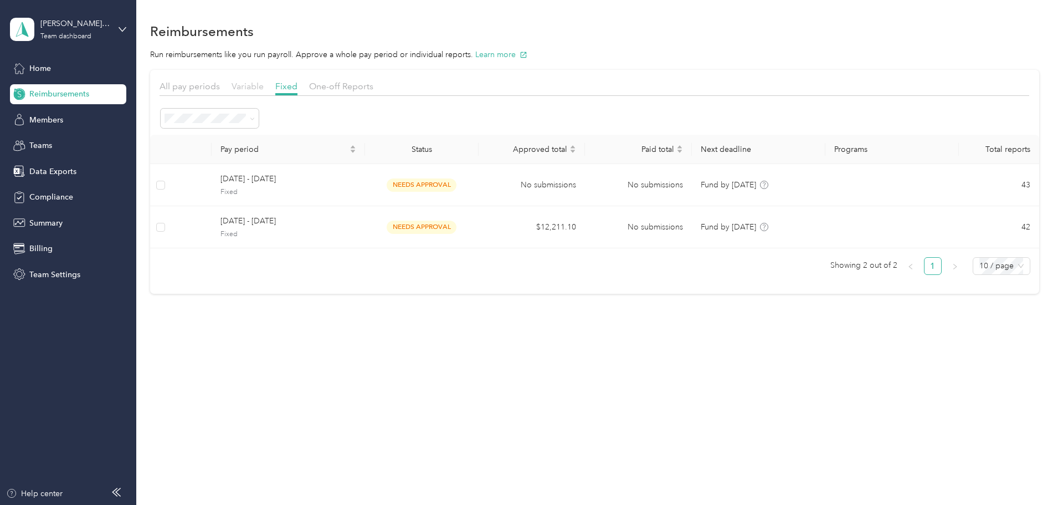
click at [264, 85] on span "Variable" at bounding box center [248, 86] width 32 height 11
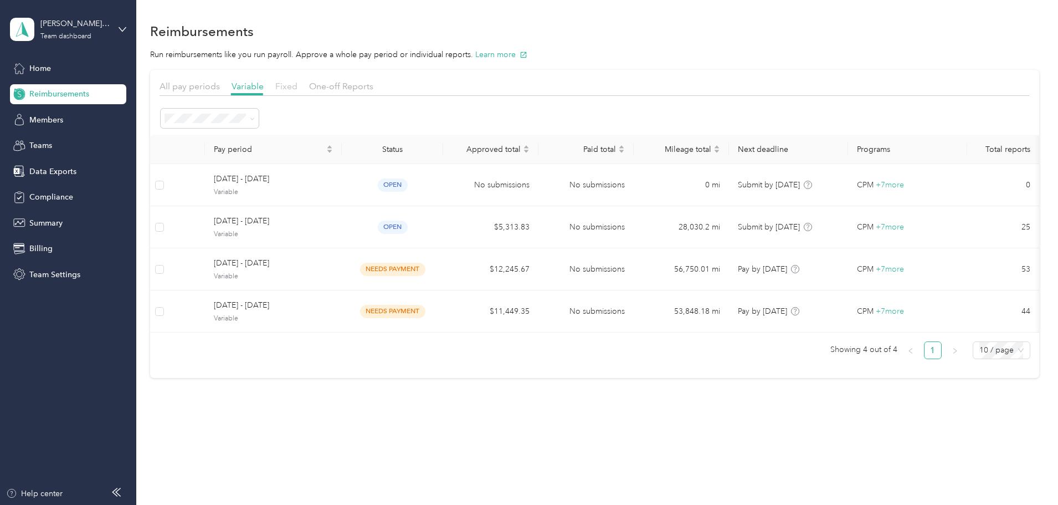
click at [297, 85] on span "Fixed" at bounding box center [286, 86] width 22 height 11
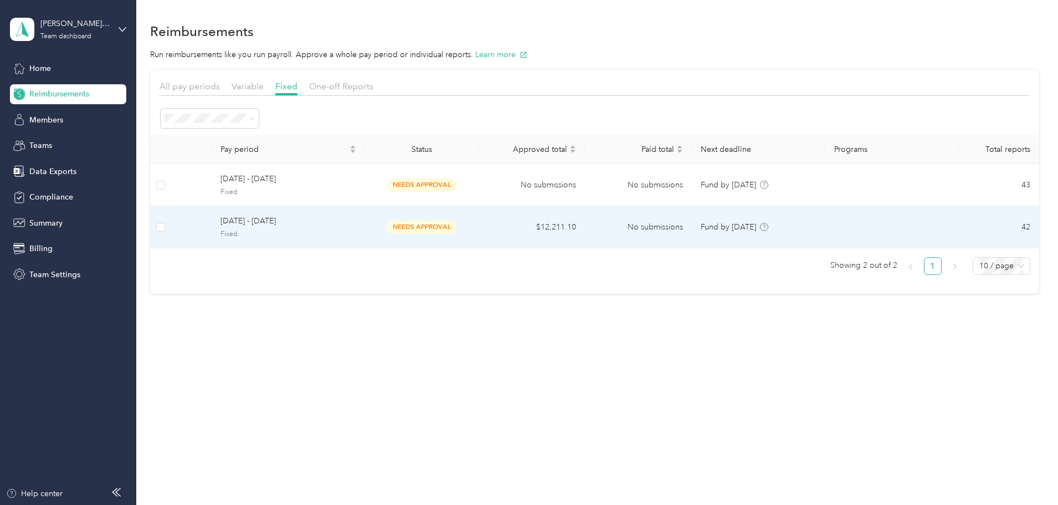
click at [525, 232] on td "$12,211.10" at bounding box center [532, 227] width 107 height 42
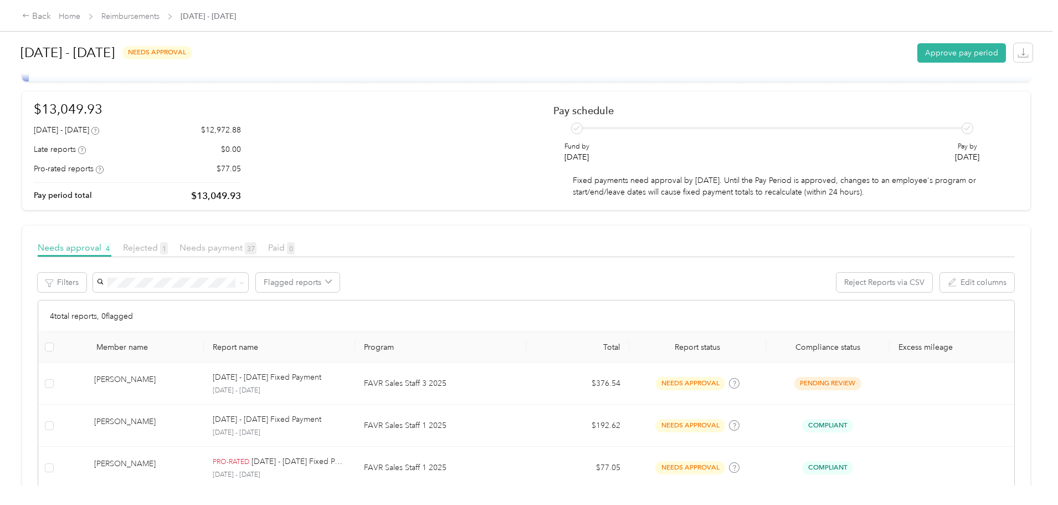
scroll to position [166, 0]
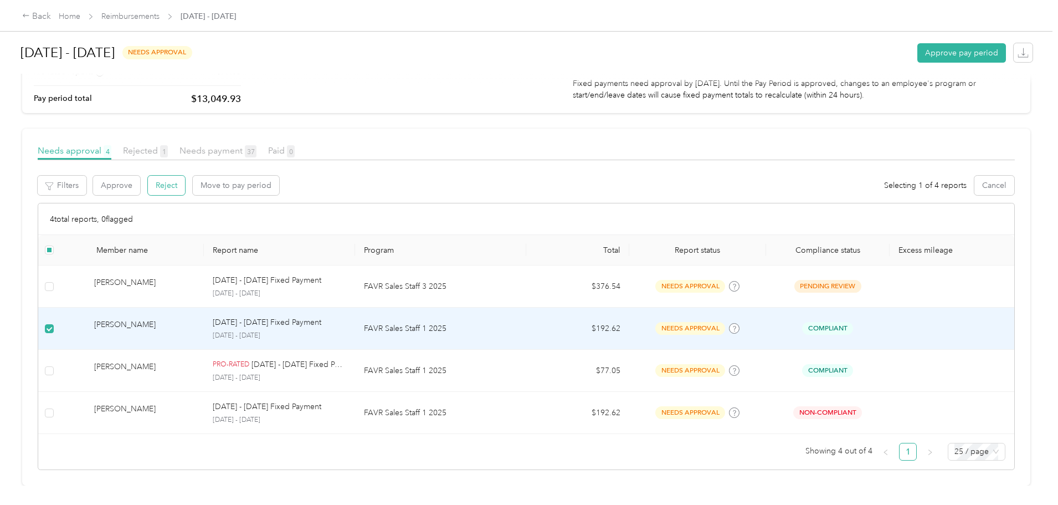
click at [185, 178] on button "Reject" at bounding box center [166, 185] width 37 height 19
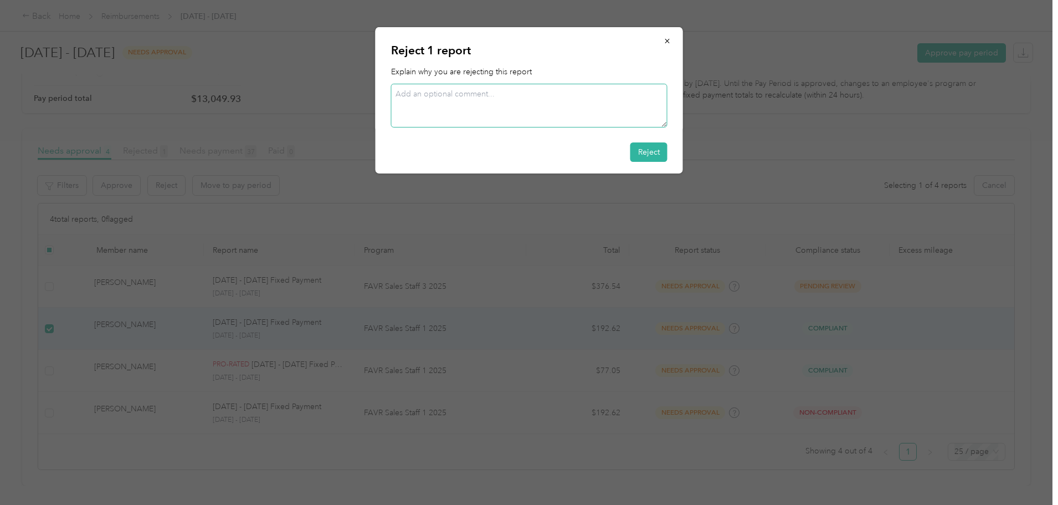
click at [560, 116] on textarea at bounding box center [529, 106] width 276 height 44
type textarea "Last work date in August."
click at [664, 156] on button "Reject" at bounding box center [648, 151] width 37 height 19
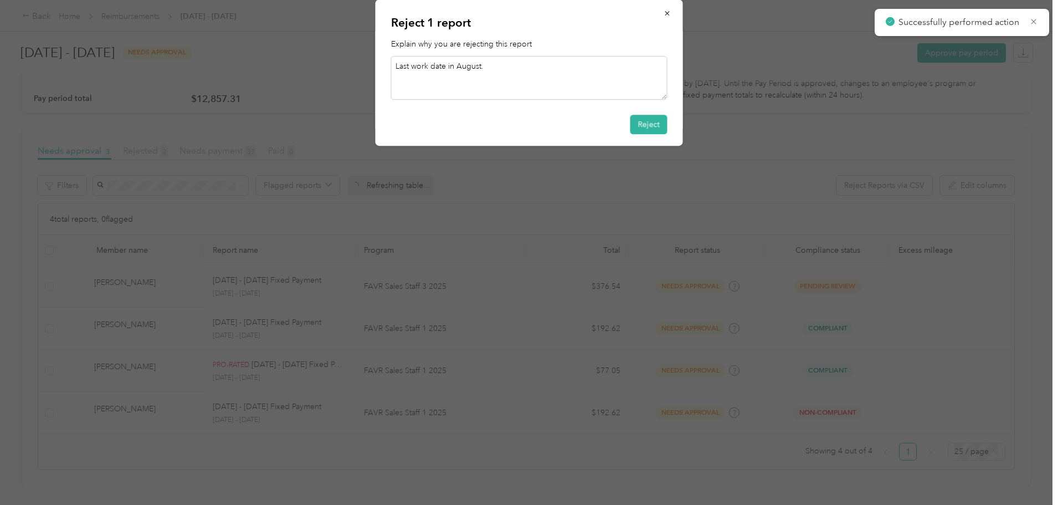
scroll to position [124, 0]
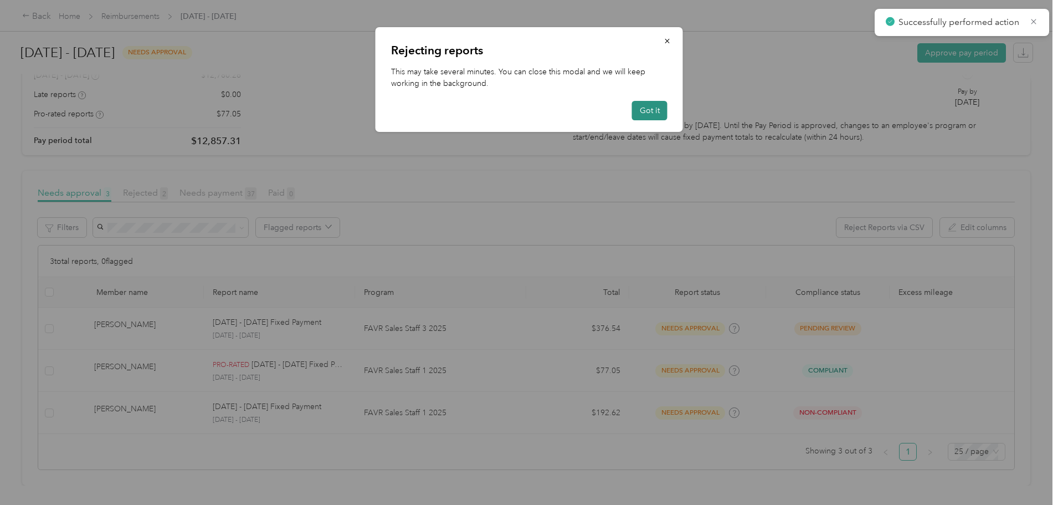
click at [652, 107] on button "Got it" at bounding box center [649, 110] width 35 height 19
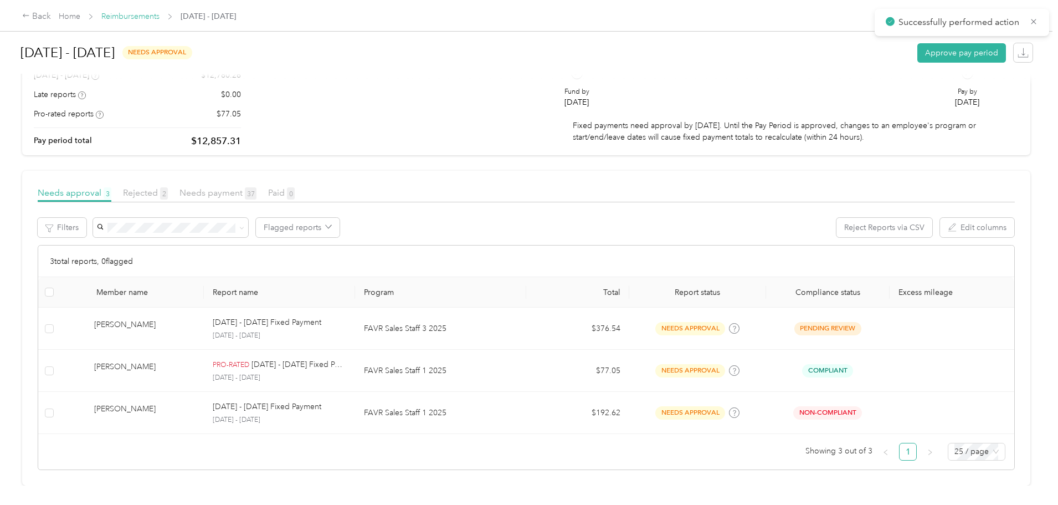
click at [160, 20] on link "Reimbursements" at bounding box center [130, 16] width 58 height 9
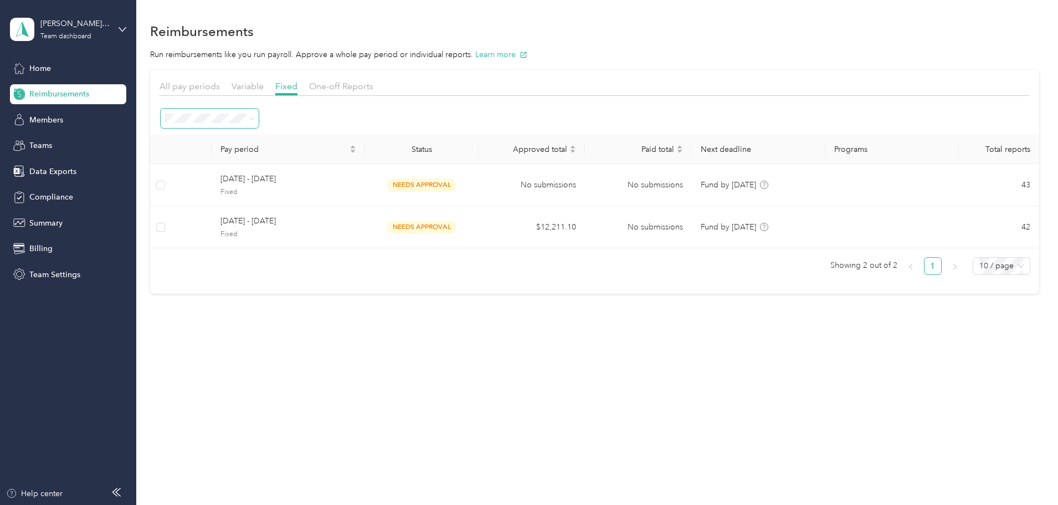
click at [255, 123] on span at bounding box center [250, 118] width 9 height 12
click at [372, 115] on div at bounding box center [595, 118] width 870 height 22
click at [220, 83] on span "All pay periods" at bounding box center [190, 86] width 60 height 11
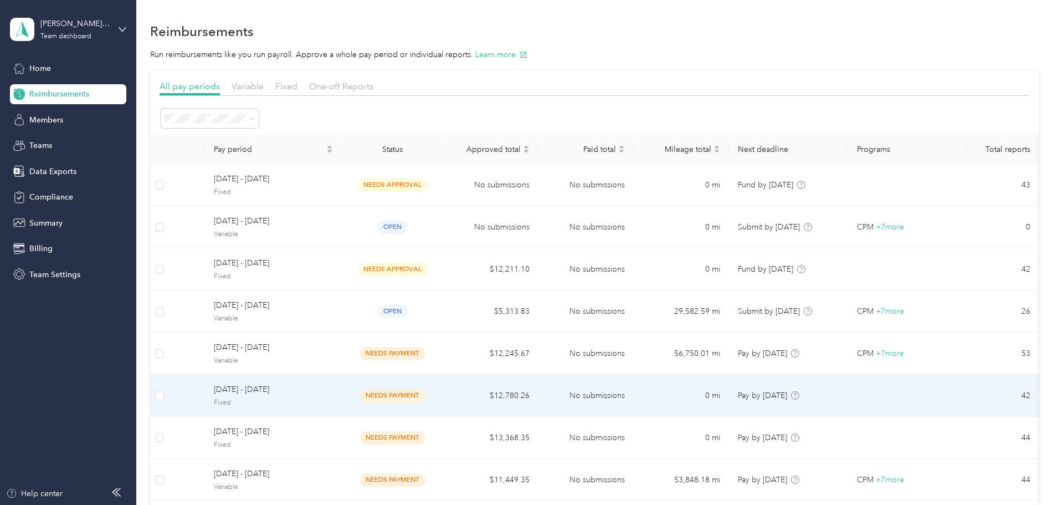
click at [443, 402] on td "needs payment" at bounding box center [392, 395] width 101 height 42
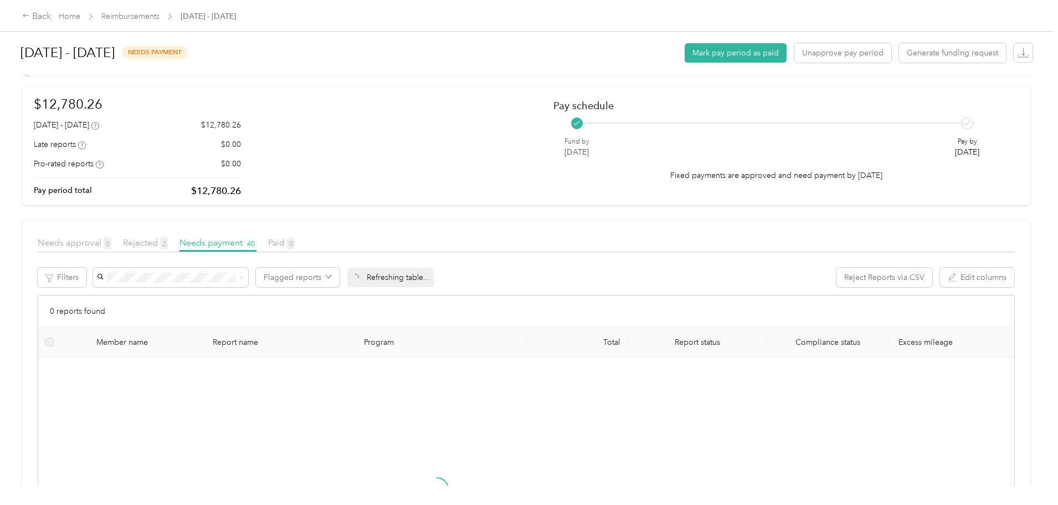
scroll to position [222, 0]
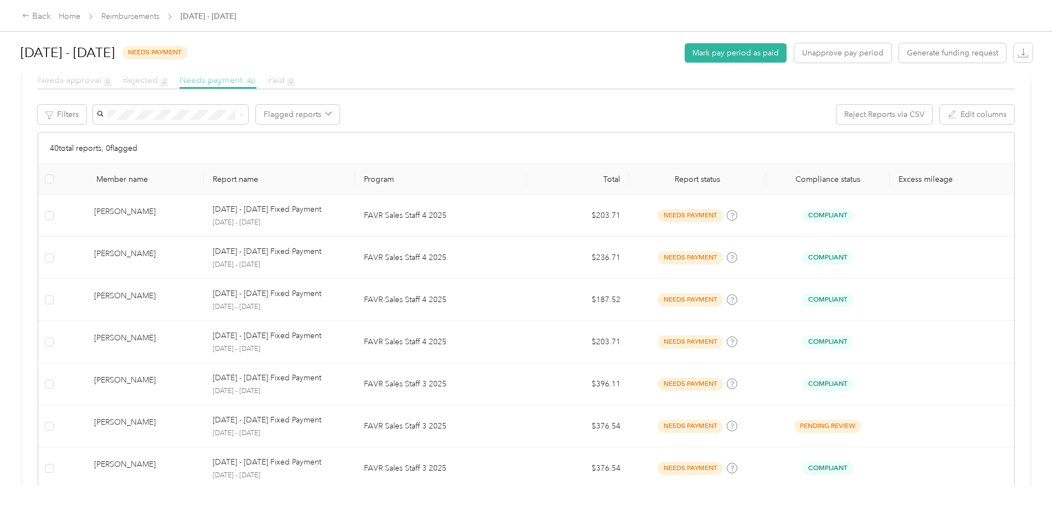
click at [228, 79] on div at bounding box center [529, 80] width 1014 height 12
click at [239, 81] on div at bounding box center [529, 80] width 1014 height 12
click at [236, 84] on div at bounding box center [529, 80] width 1014 height 12
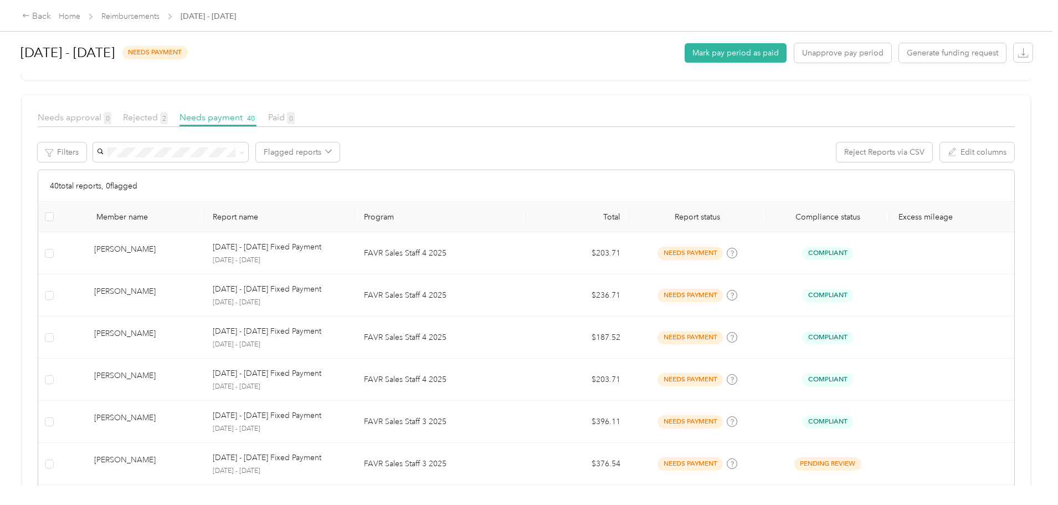
scroll to position [166, 0]
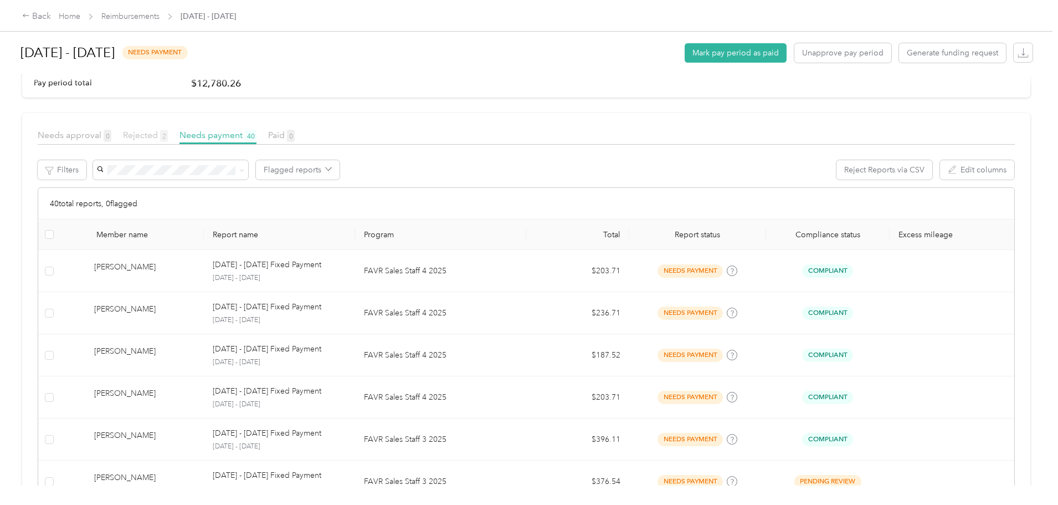
click at [168, 136] on span "Rejected 2" at bounding box center [145, 135] width 45 height 11
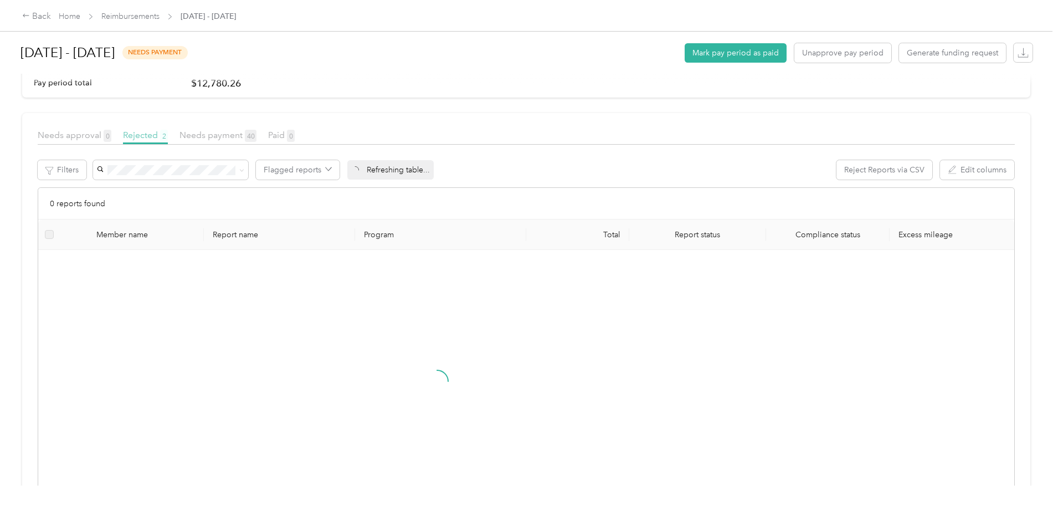
scroll to position [75, 0]
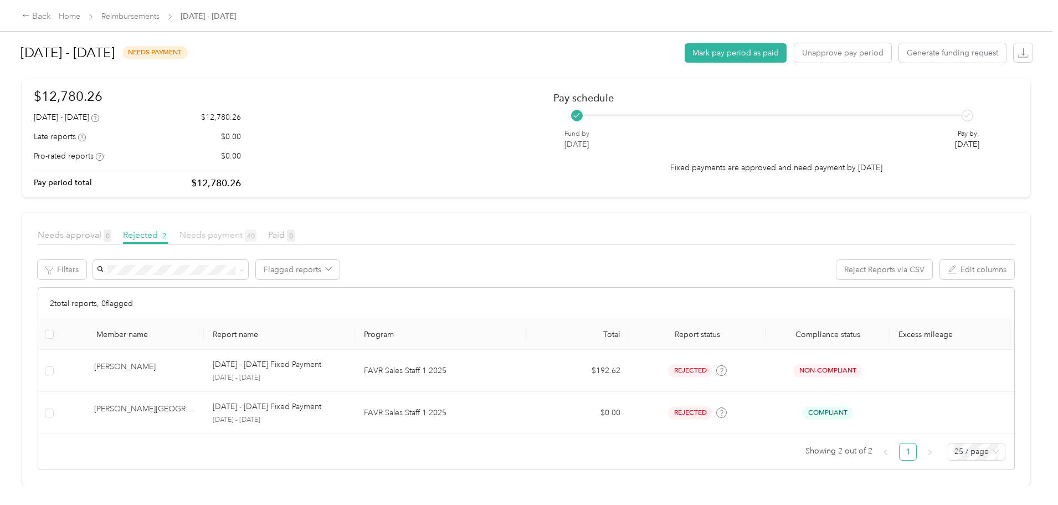
click at [256, 229] on span "Needs payment 40" at bounding box center [217, 234] width 77 height 11
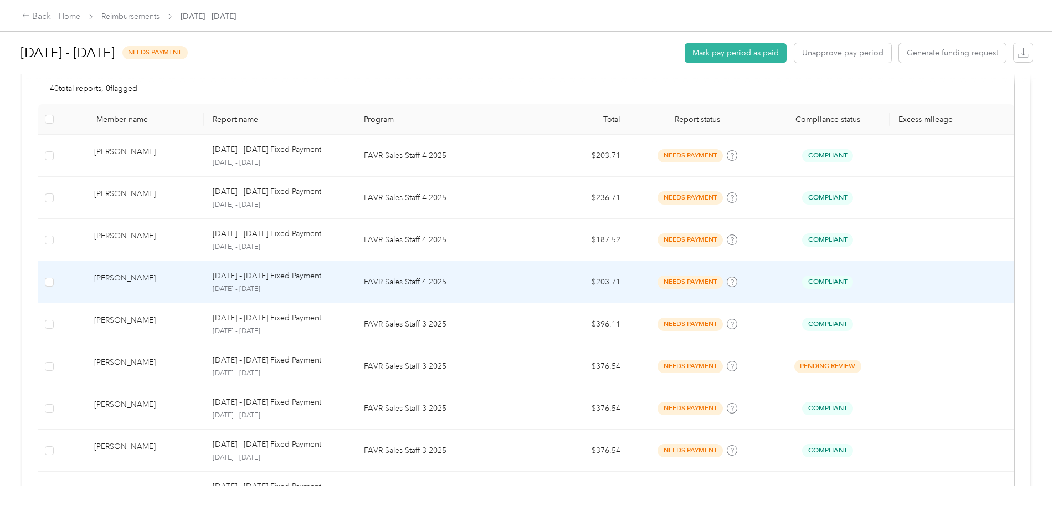
scroll to position [277, 0]
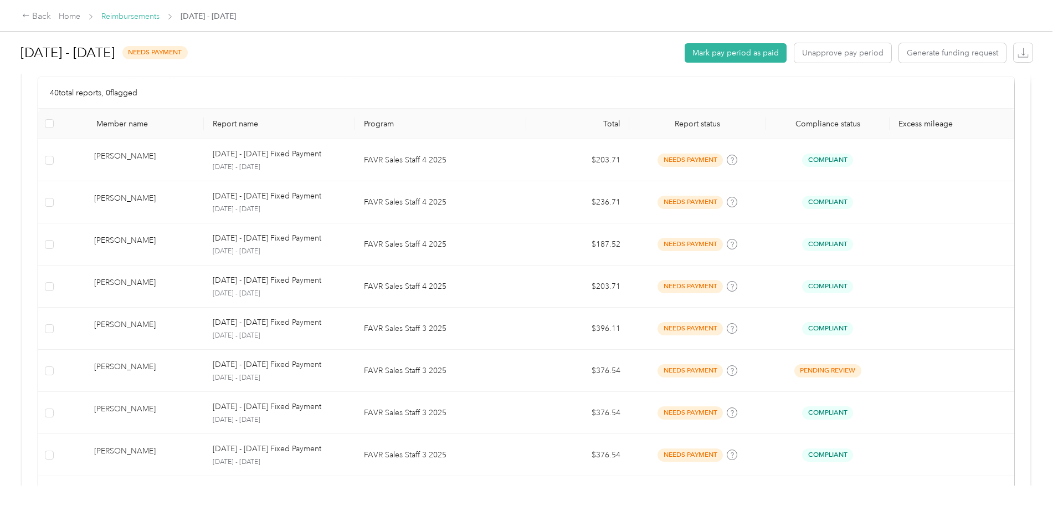
click at [160, 16] on link "Reimbursements" at bounding box center [130, 16] width 58 height 9
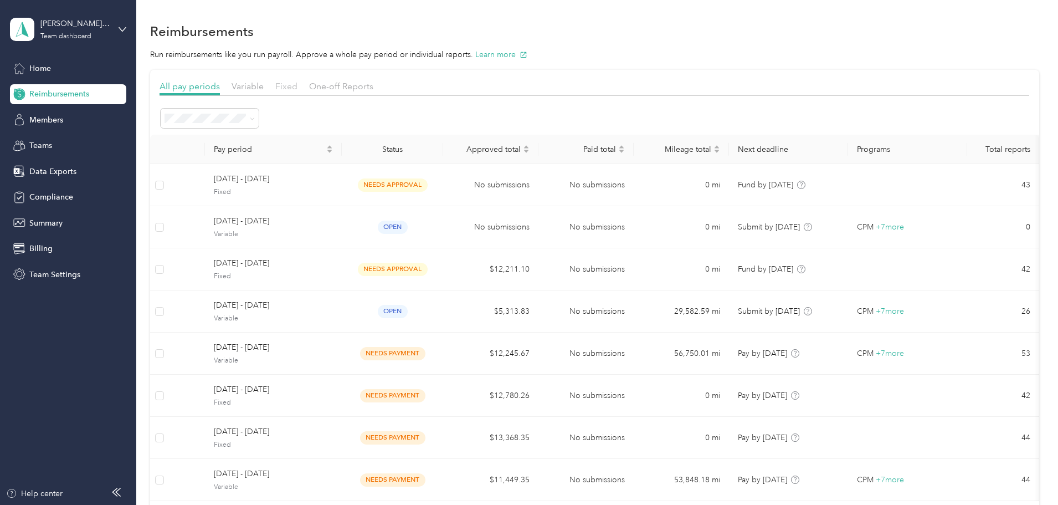
click at [297, 83] on span "Fixed" at bounding box center [286, 86] width 22 height 11
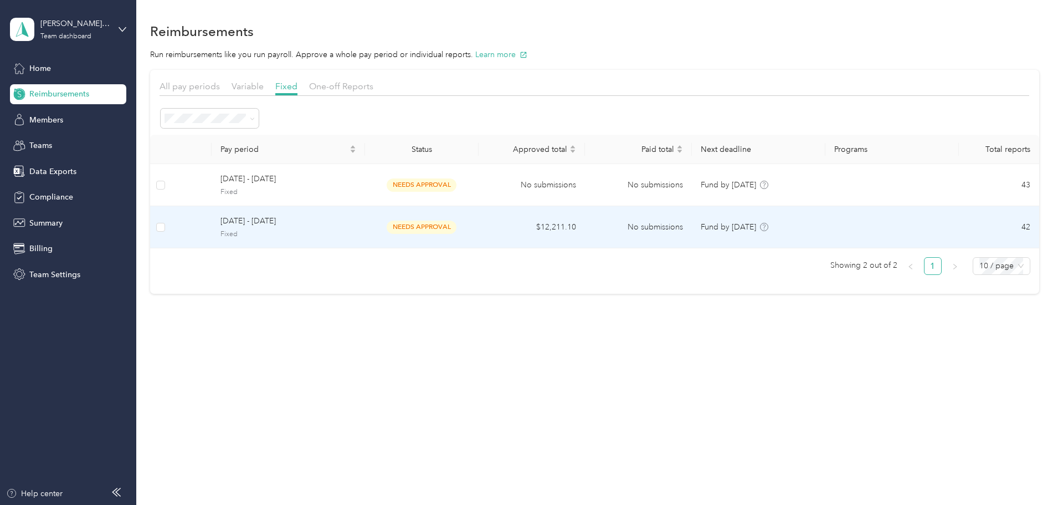
click at [456, 220] on span "needs approval" at bounding box center [422, 226] width 70 height 13
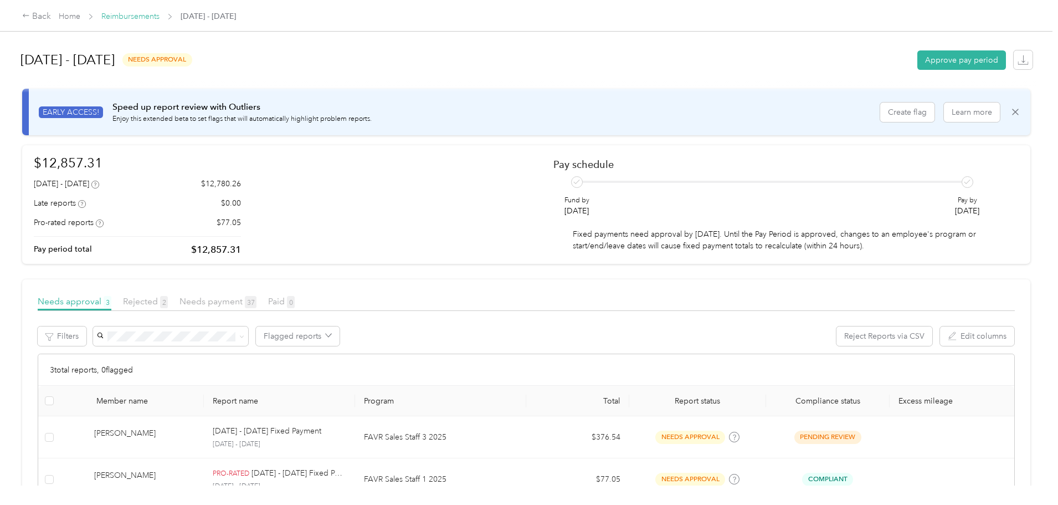
click at [160, 15] on link "Reimbursements" at bounding box center [130, 16] width 58 height 9
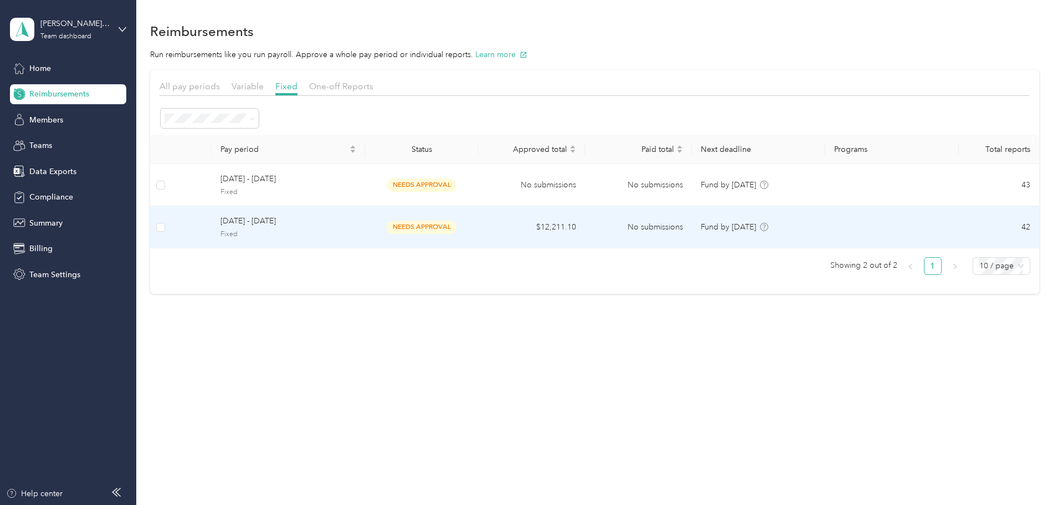
drag, startPoint x: 466, startPoint y: 230, endPoint x: 379, endPoint y: 217, distance: 88.0
click at [379, 217] on tr "[DATE] - [DATE] Fixed needs approval $12,211.10 No submissions Fund by [DATE] 42" at bounding box center [594, 227] width 889 height 42
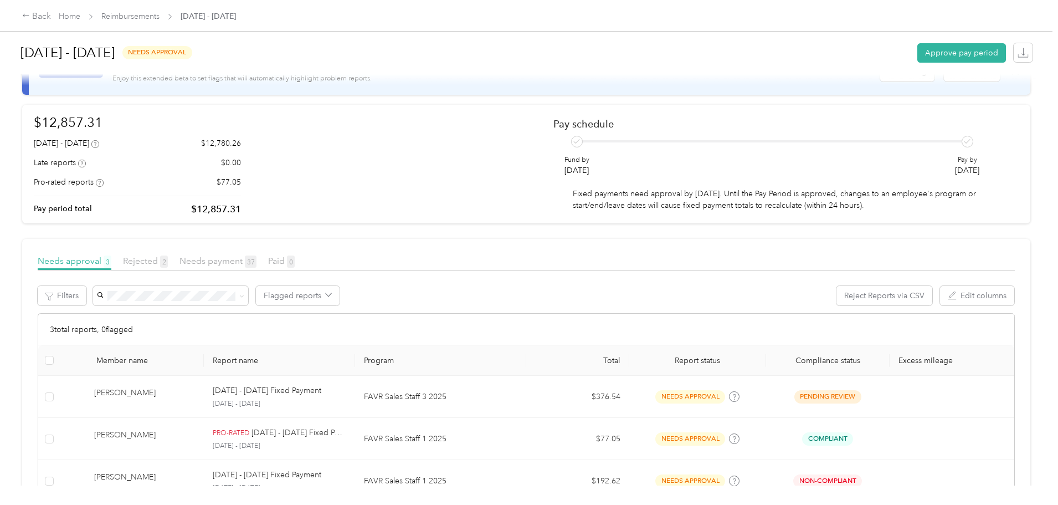
scroll to position [124, 0]
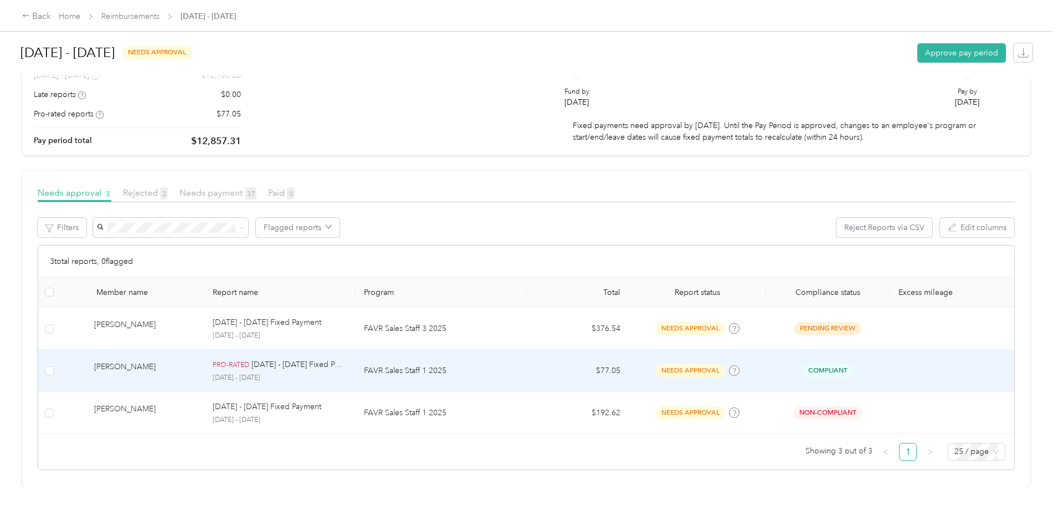
click at [195, 361] on div "[PERSON_NAME]" at bounding box center [144, 370] width 101 height 19
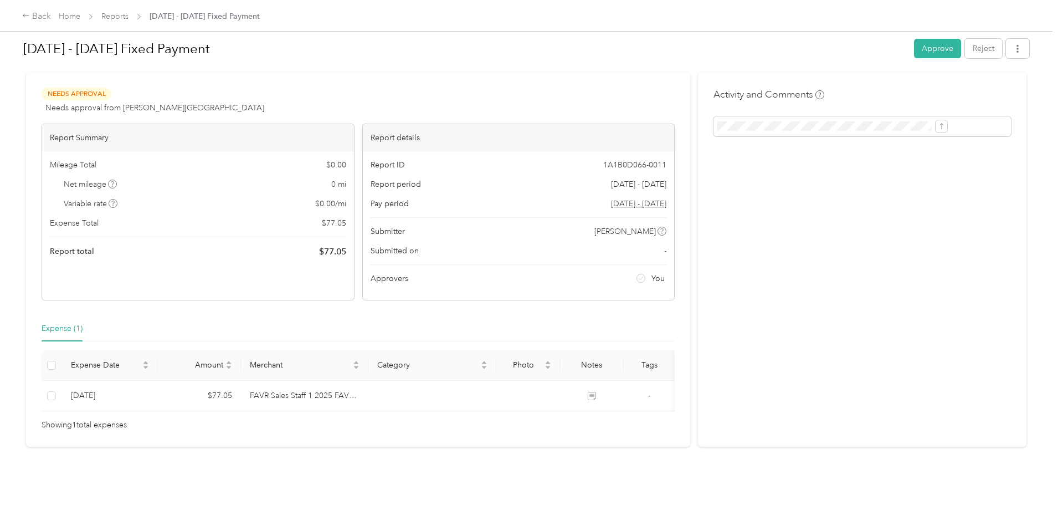
scroll to position [29, 0]
click at [51, 16] on div "Back" at bounding box center [36, 16] width 29 height 13
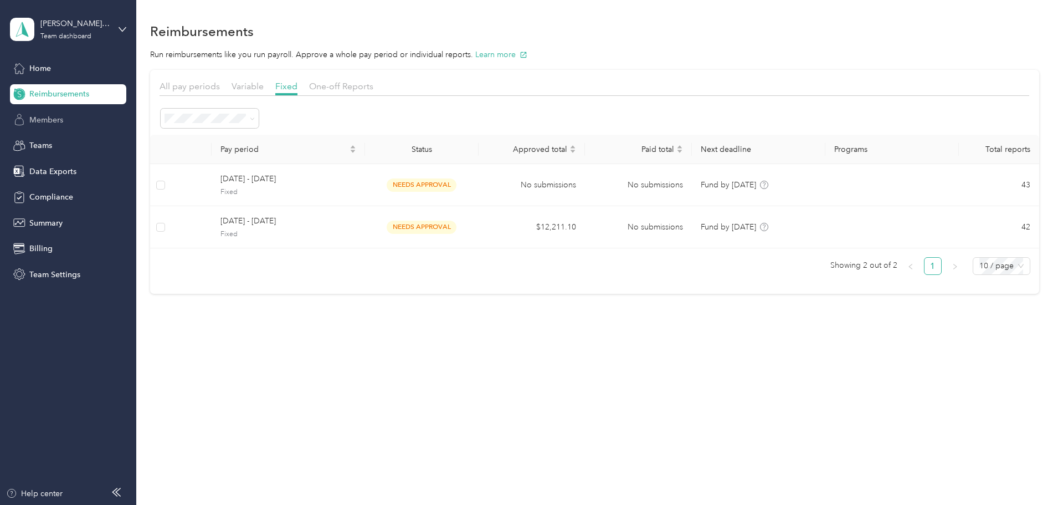
click at [93, 117] on div "Members" at bounding box center [68, 120] width 116 height 20
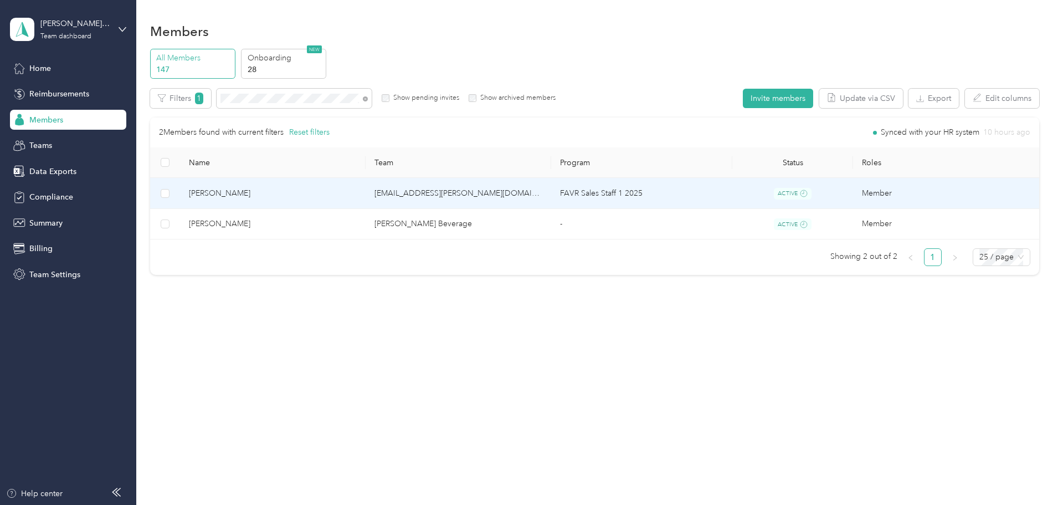
click at [410, 195] on td "[EMAIL_ADDRESS][PERSON_NAME][DOMAIN_NAME]" at bounding box center [459, 193] width 186 height 31
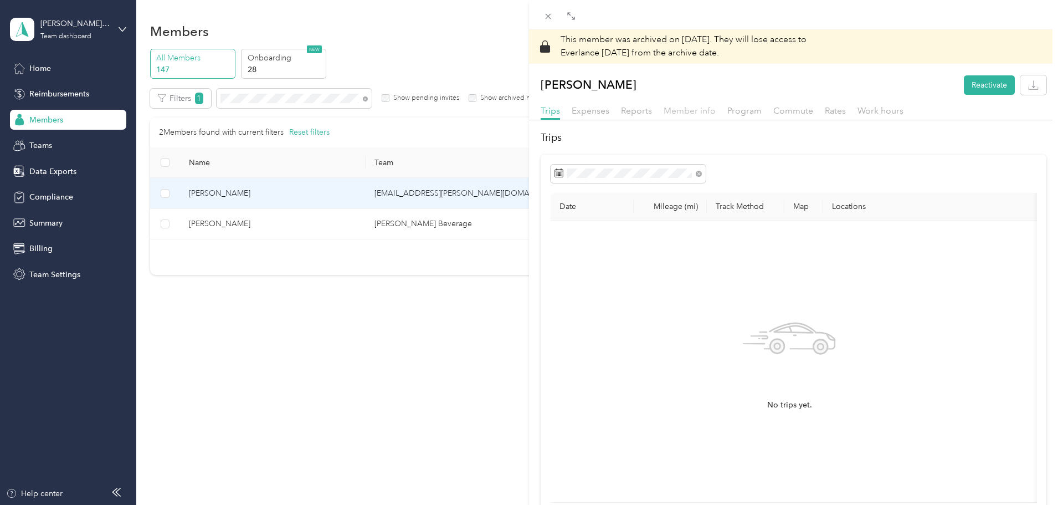
click at [687, 105] on span "Member info" at bounding box center [690, 110] width 52 height 11
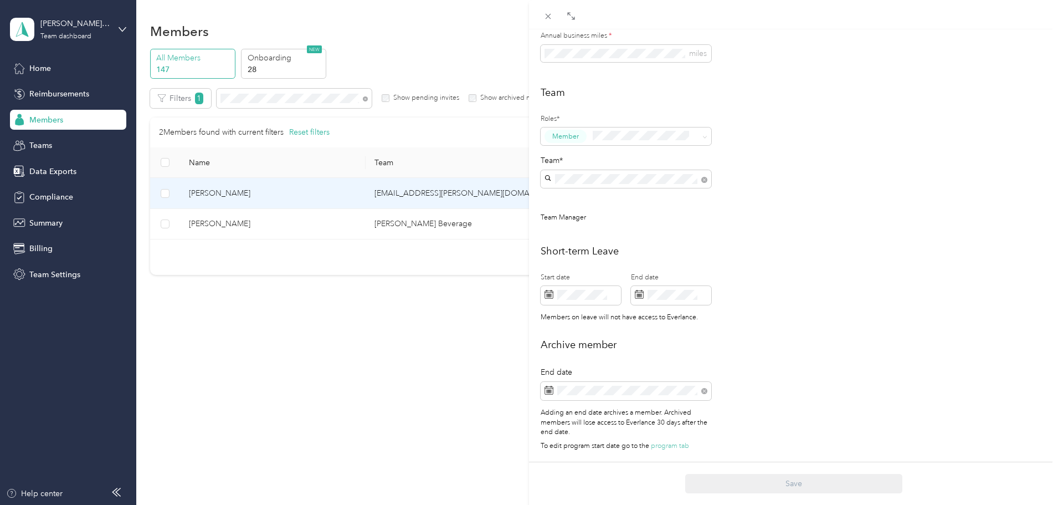
scroll to position [299, 0]
click at [438, 358] on div "This member was archived on [DATE] . They will lose access to Everlance [DATE] …" at bounding box center [529, 252] width 1058 height 505
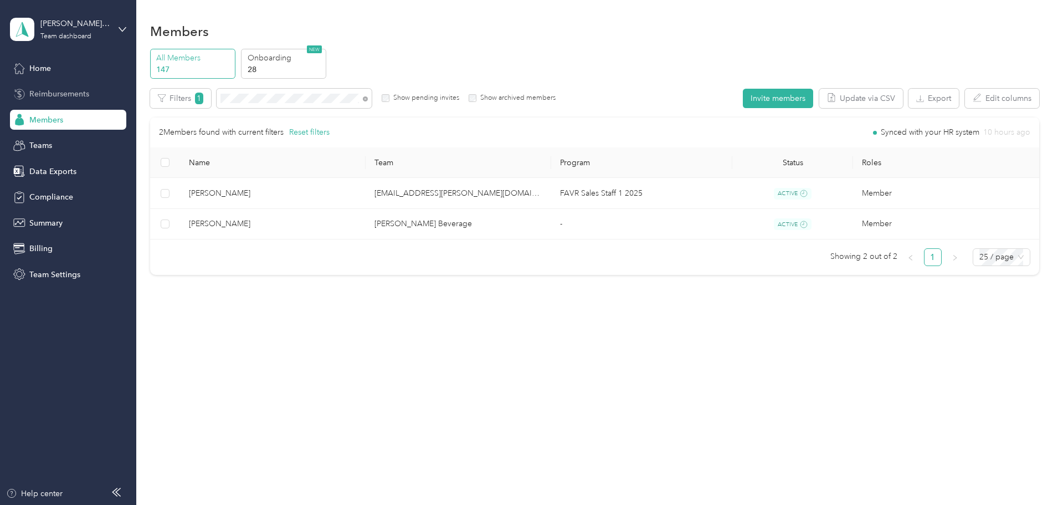
click at [82, 97] on span "Reimbursements" at bounding box center [59, 94] width 60 height 12
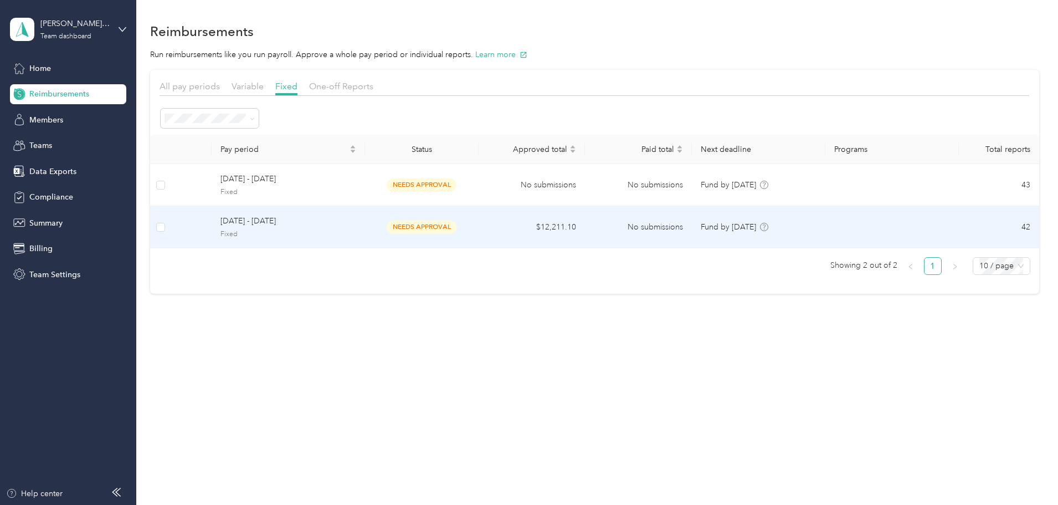
click at [456, 229] on span "needs approval" at bounding box center [422, 226] width 70 height 13
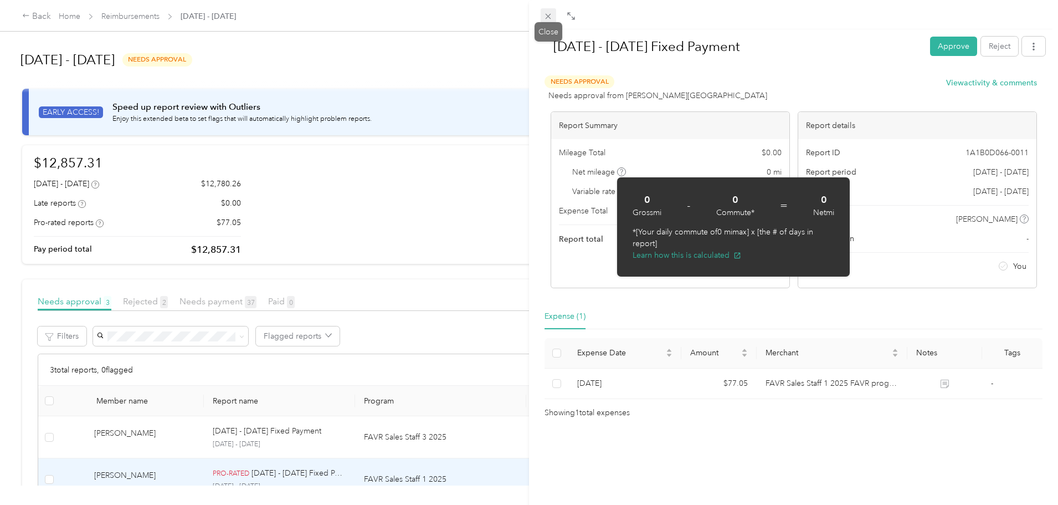
click at [543, 20] on span at bounding box center [549, 16] width 16 height 16
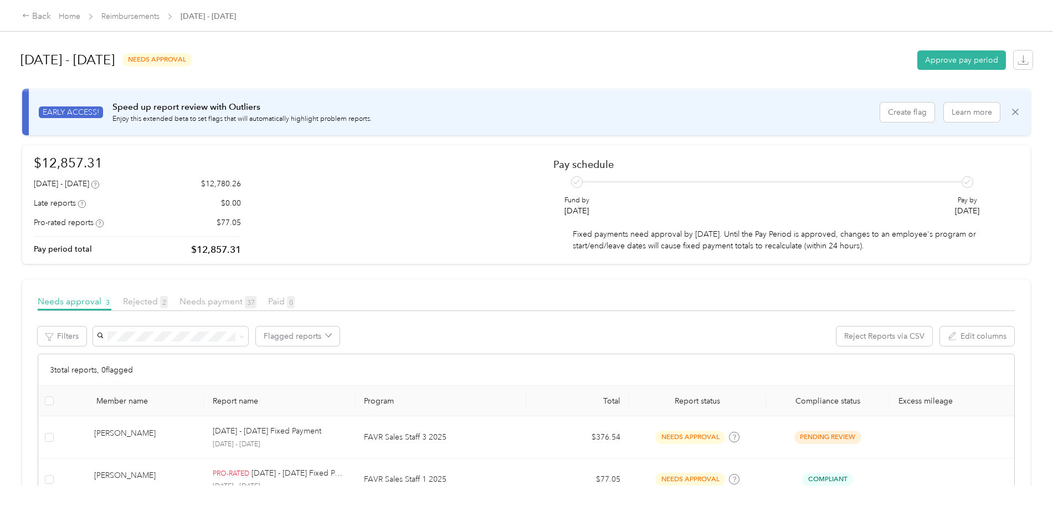
click at [547, 17] on div at bounding box center [529, 252] width 1058 height 505
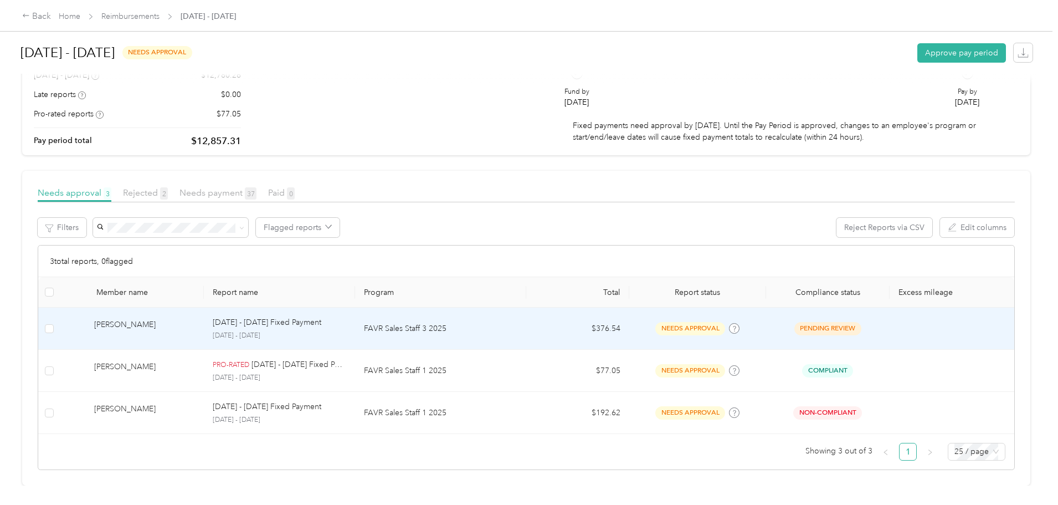
scroll to position [124, 0]
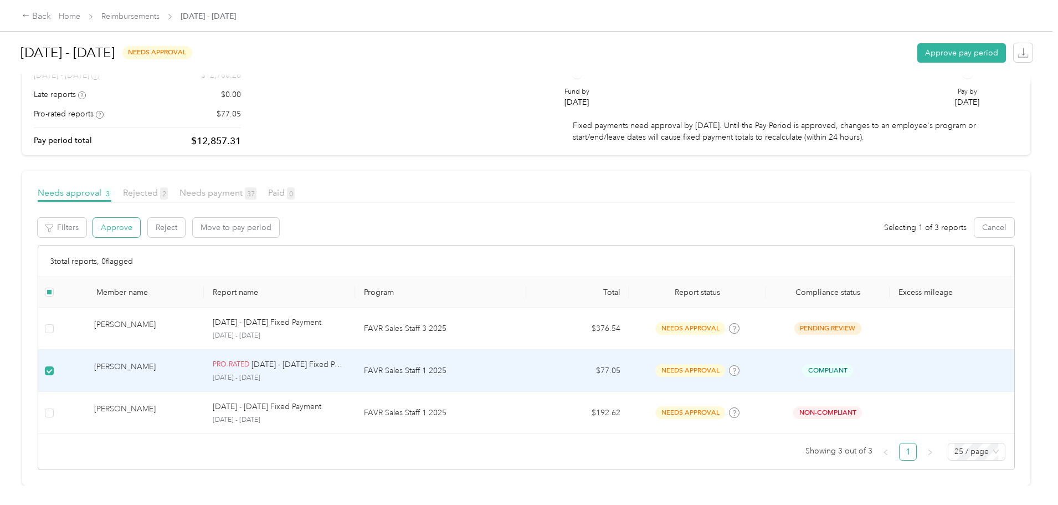
click at [140, 220] on button "Approve" at bounding box center [116, 227] width 47 height 19
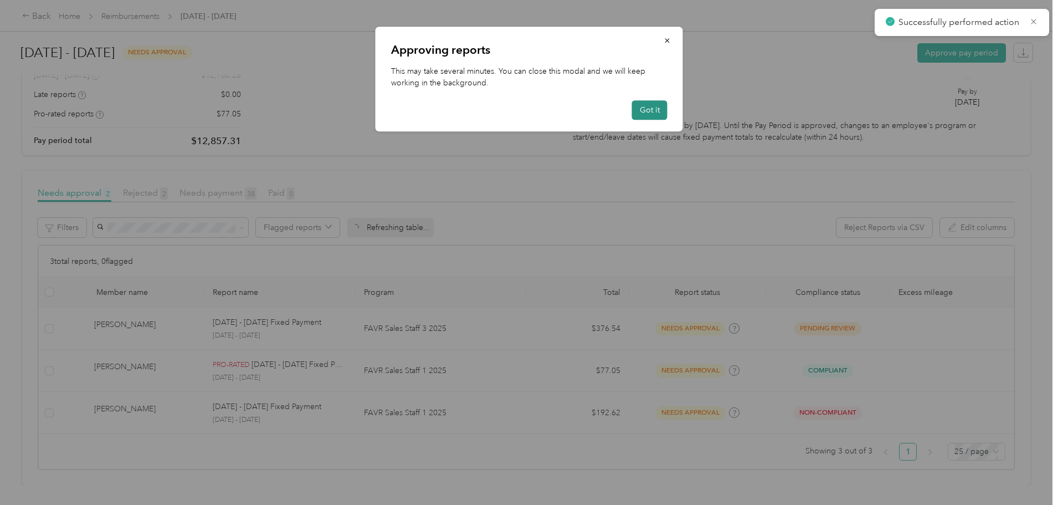
scroll to position [82, 0]
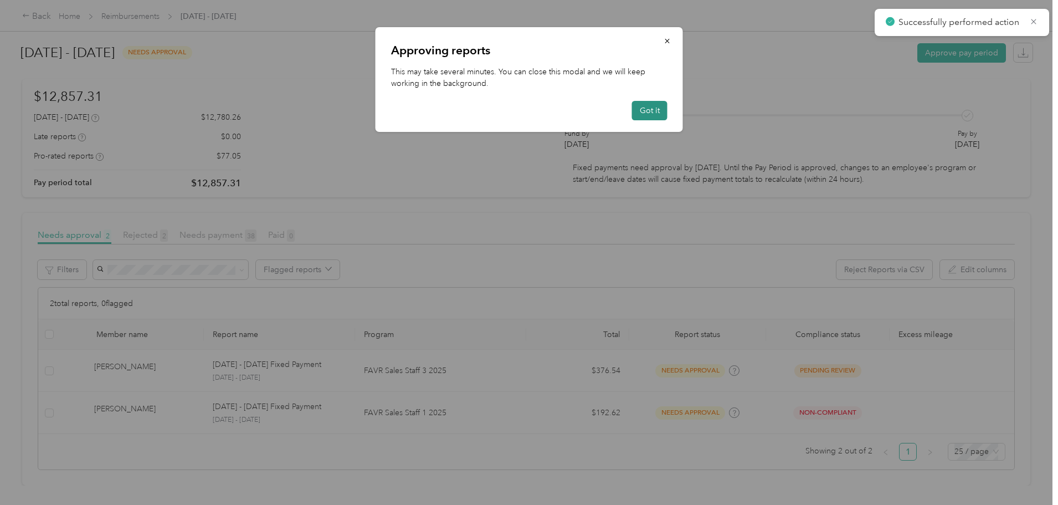
click at [647, 109] on button "Got it" at bounding box center [649, 110] width 35 height 19
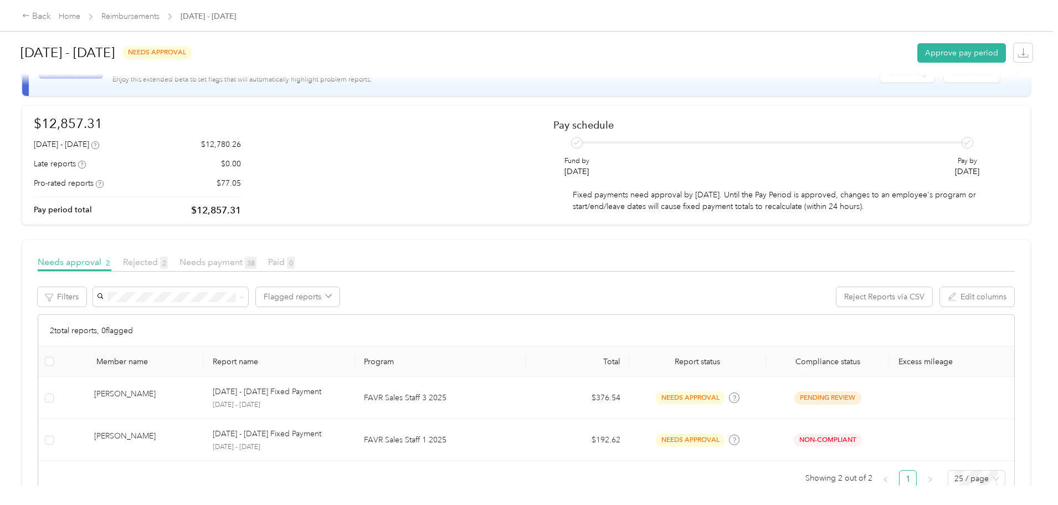
scroll to position [0, 0]
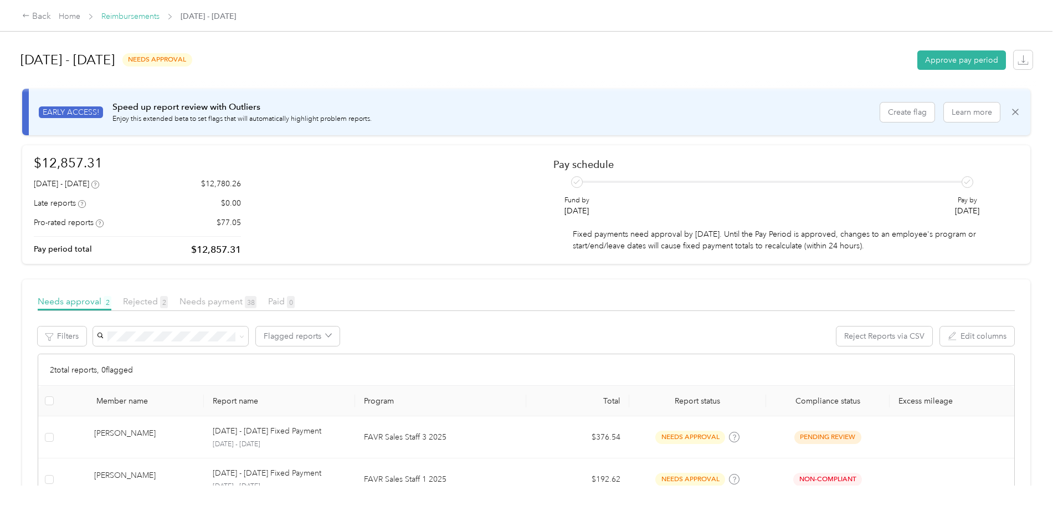
click at [160, 16] on link "Reimbursements" at bounding box center [130, 16] width 58 height 9
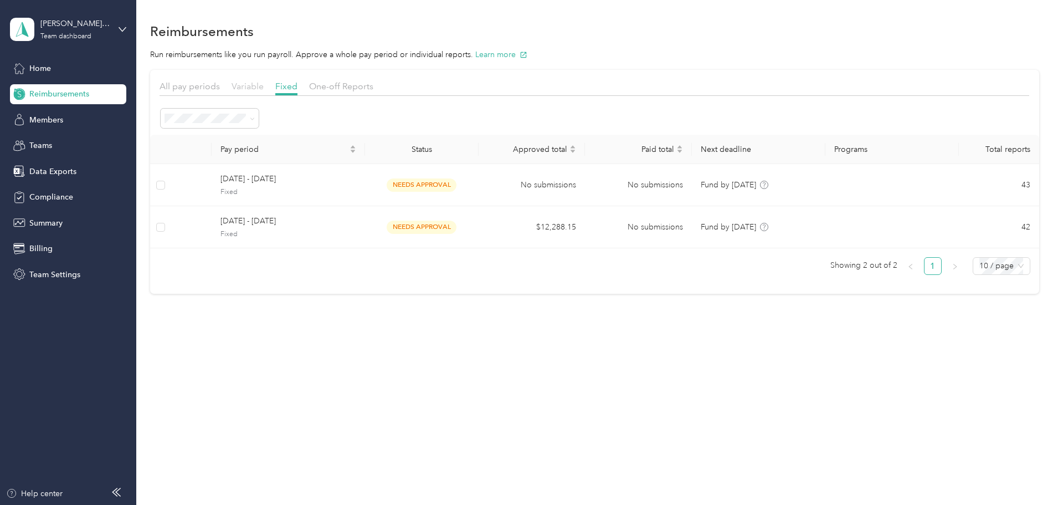
click at [264, 88] on span "Variable" at bounding box center [248, 86] width 32 height 11
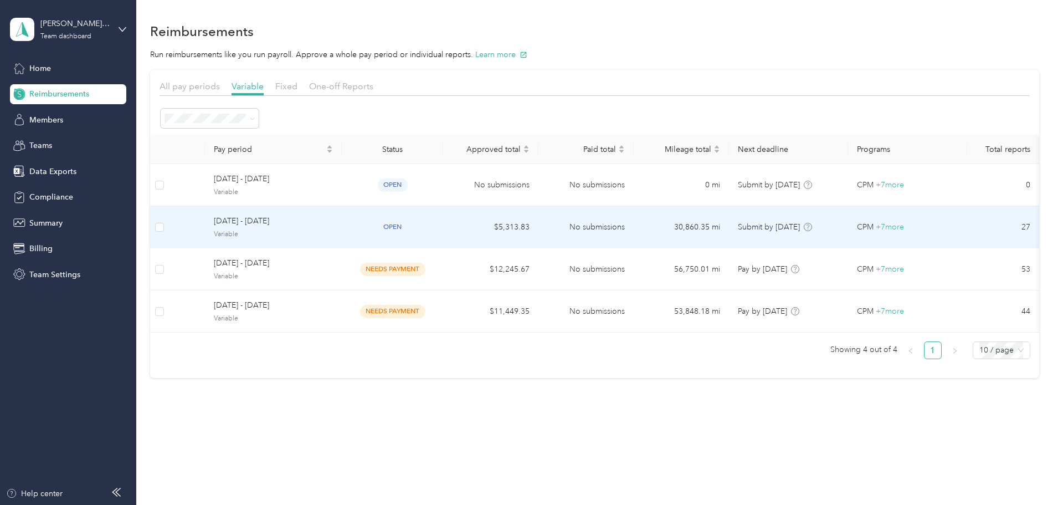
click at [434, 227] on div "open" at bounding box center [393, 226] width 84 height 13
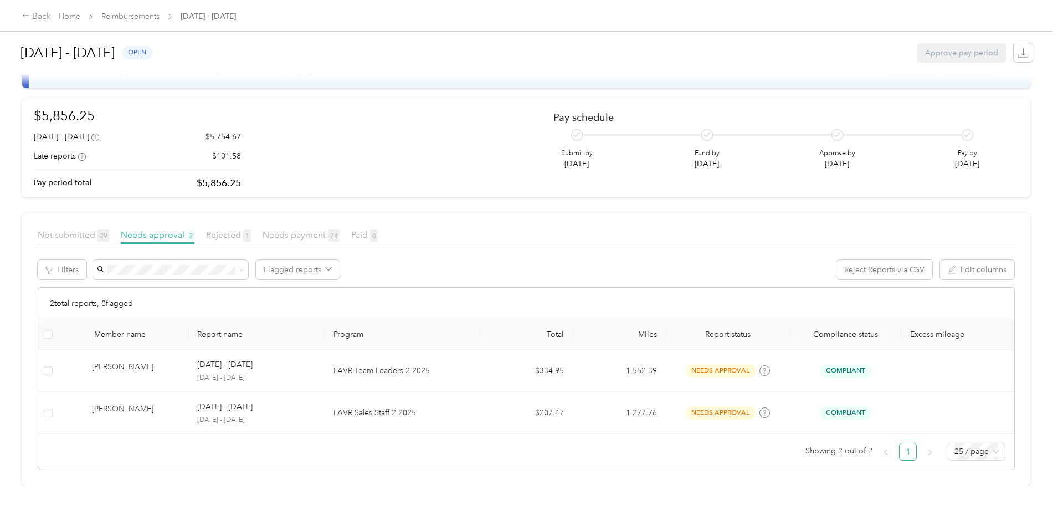
scroll to position [64, 0]
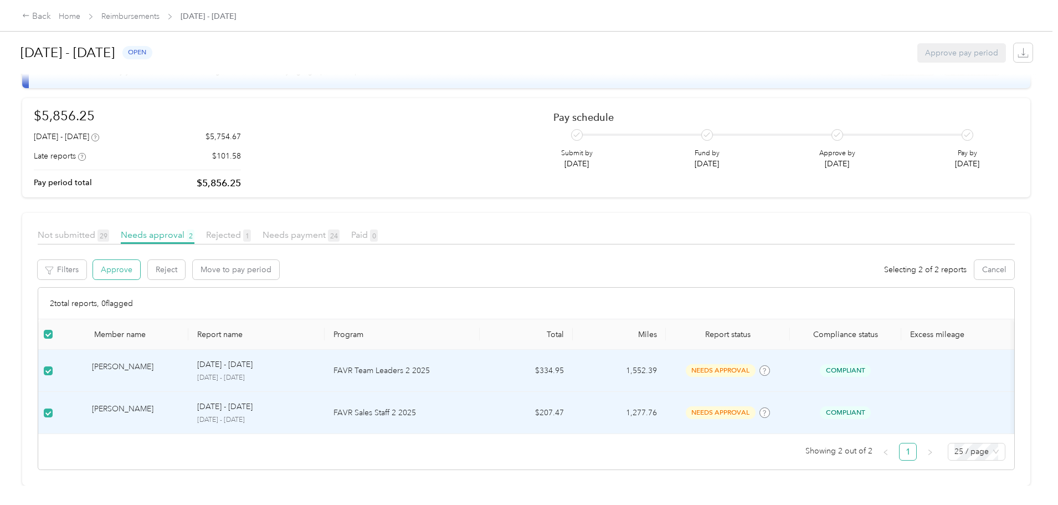
click at [140, 260] on button "Approve" at bounding box center [116, 269] width 47 height 19
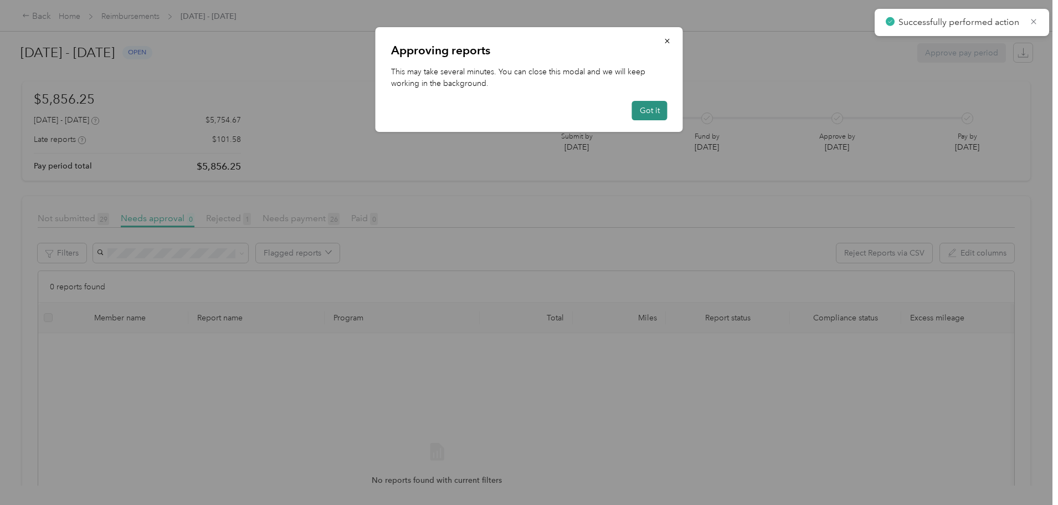
click at [653, 105] on button "Got it" at bounding box center [649, 110] width 35 height 19
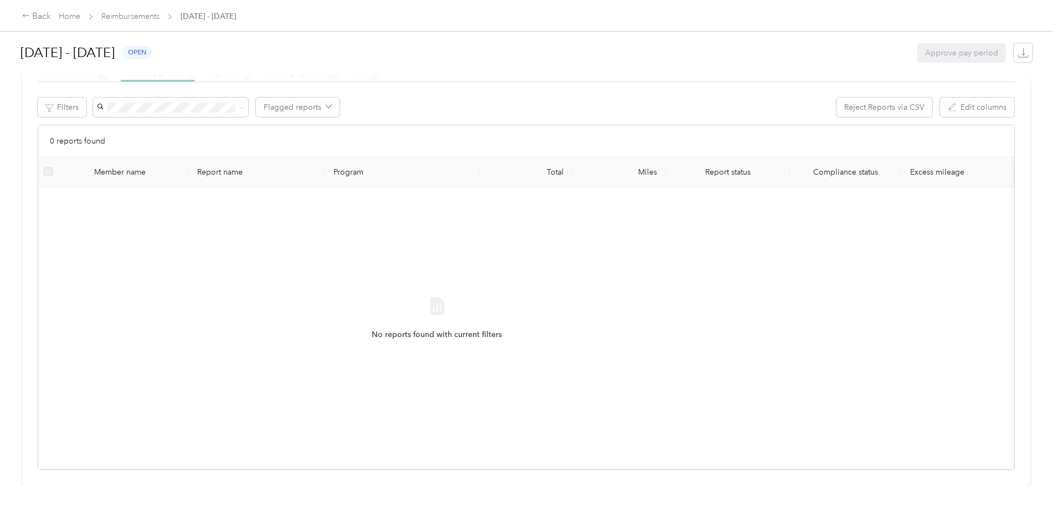
scroll to position [60, 0]
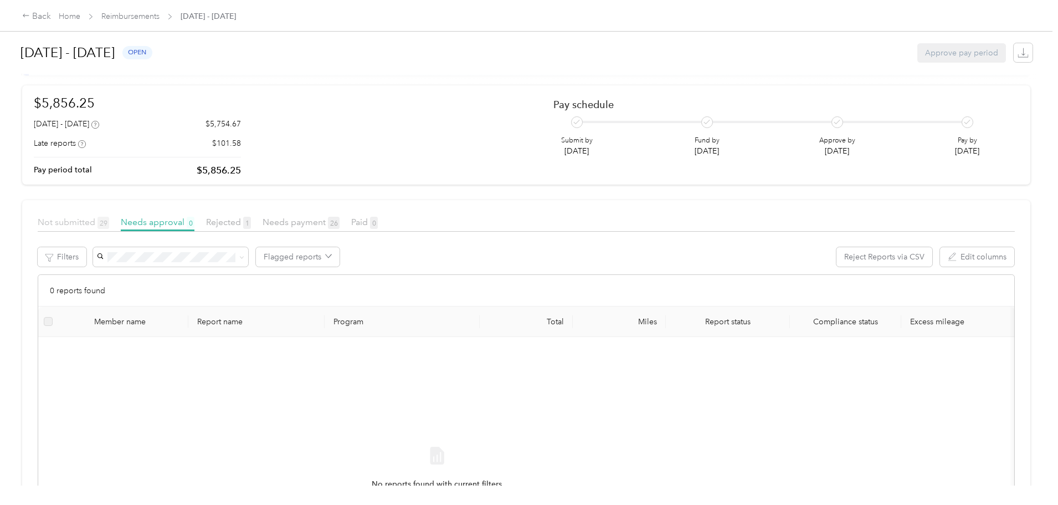
click at [109, 219] on span "Not submitted 29" at bounding box center [73, 222] width 71 height 11
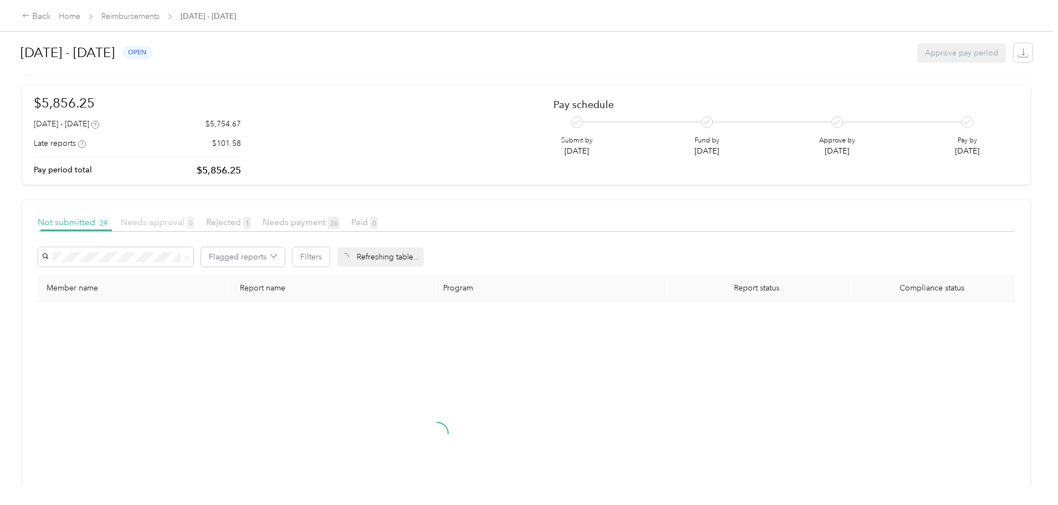
click at [194, 222] on span "Needs approval 0" at bounding box center [158, 222] width 74 height 11
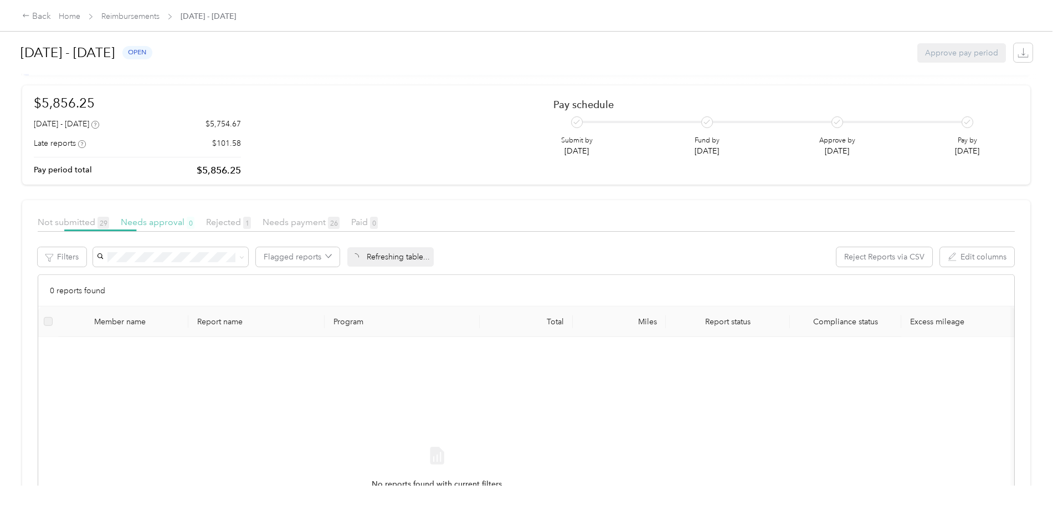
scroll to position [22, 0]
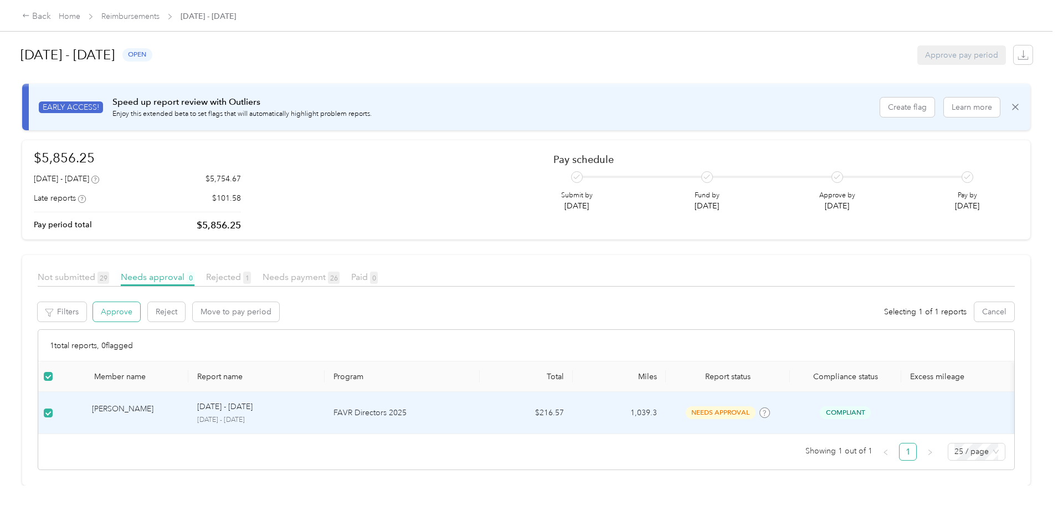
click at [140, 302] on button "Approve" at bounding box center [116, 311] width 47 height 19
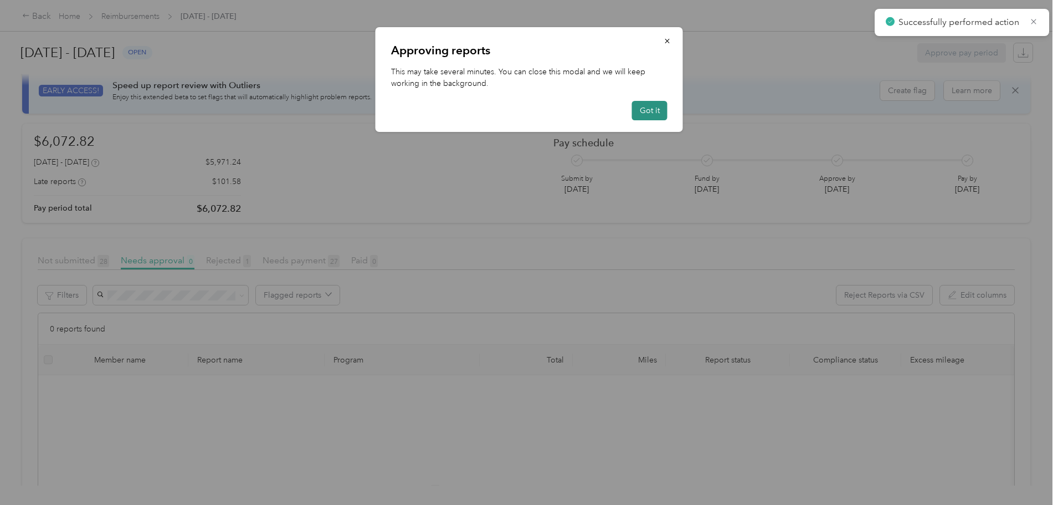
click at [652, 106] on button "Got it" at bounding box center [649, 110] width 35 height 19
